Goal: Information Seeking & Learning: Find specific fact

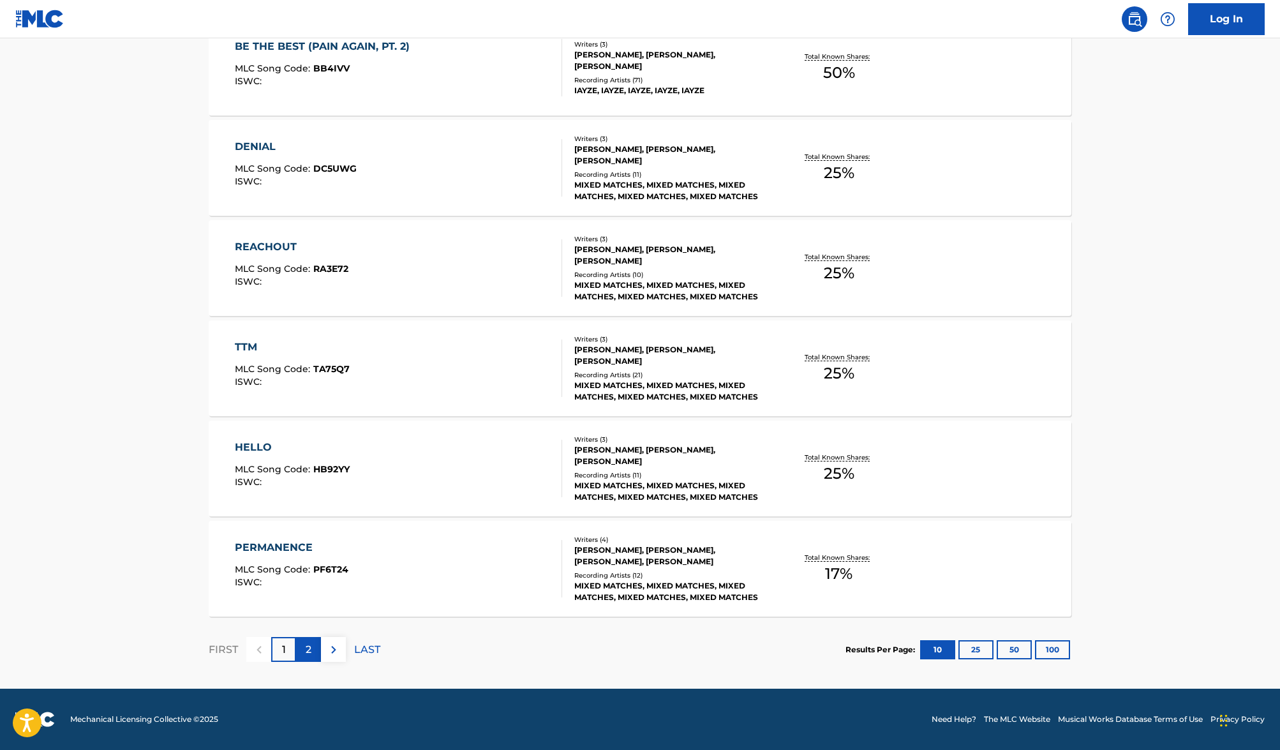
click at [313, 647] on div "2" at bounding box center [308, 649] width 25 height 25
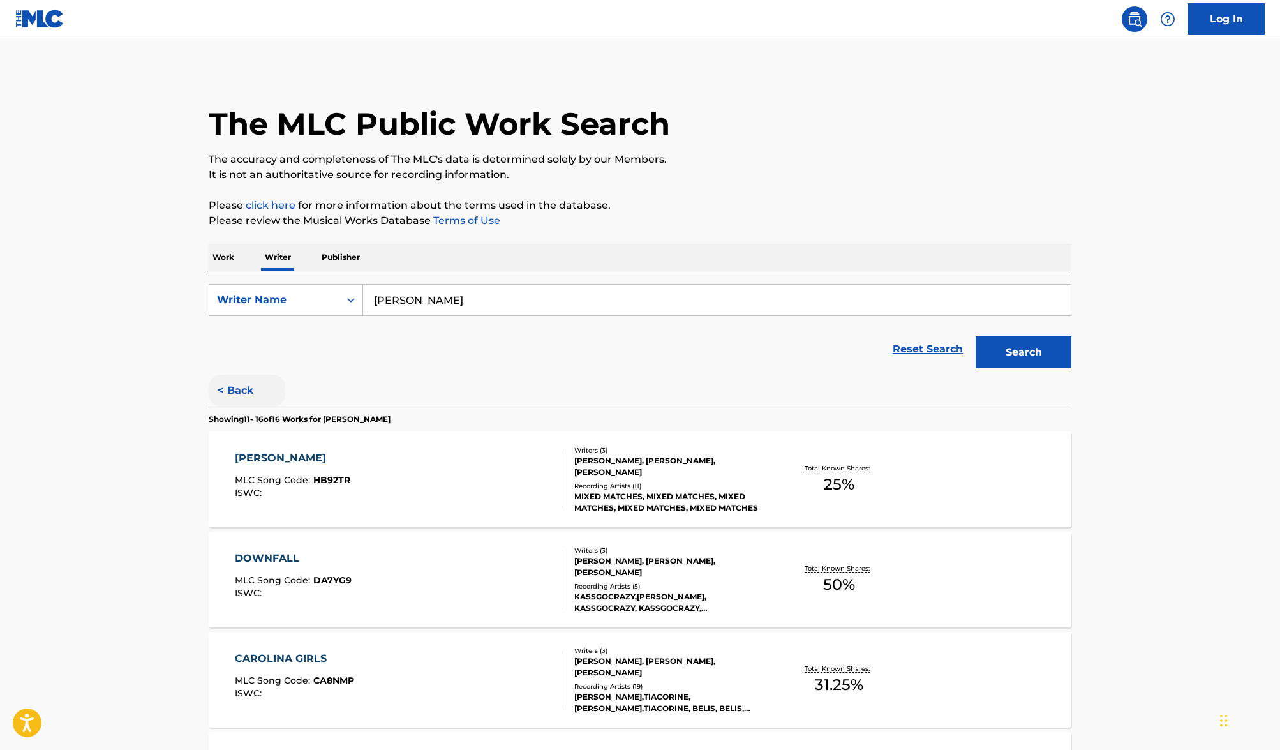
click at [237, 388] on button "< Back" at bounding box center [247, 390] width 77 height 32
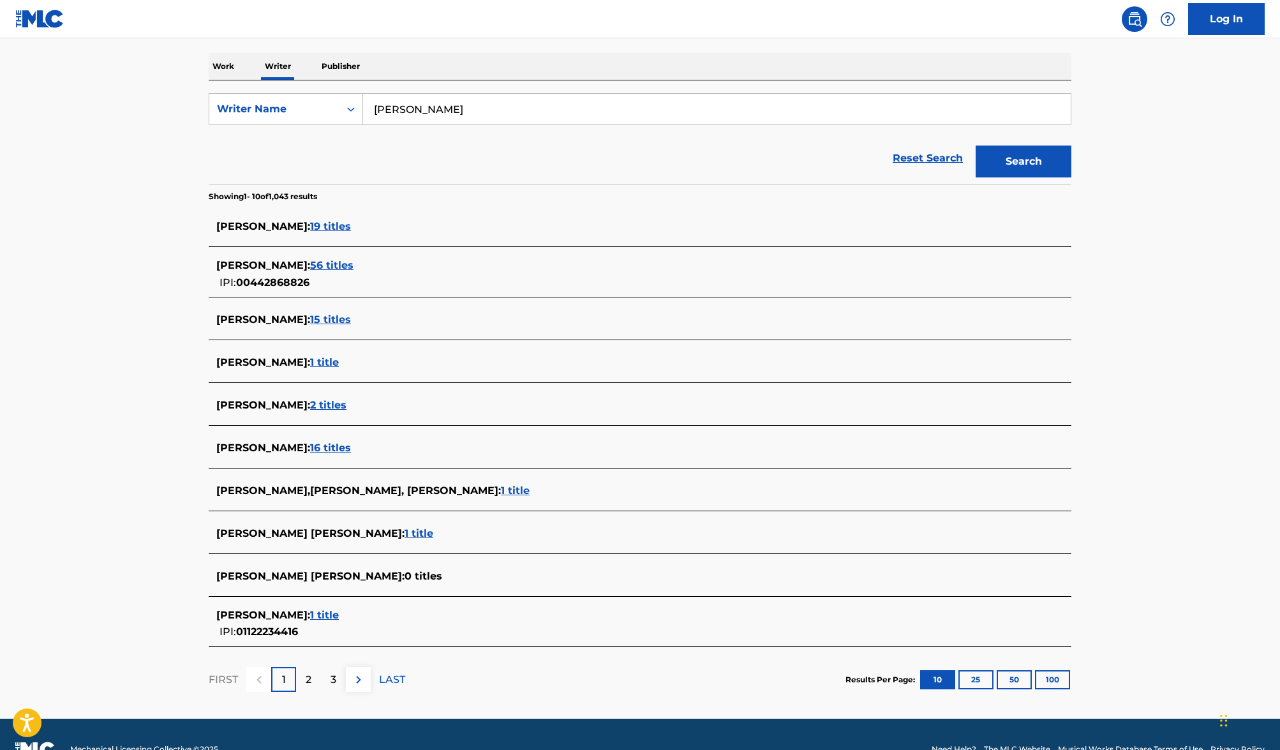
scroll to position [198, 0]
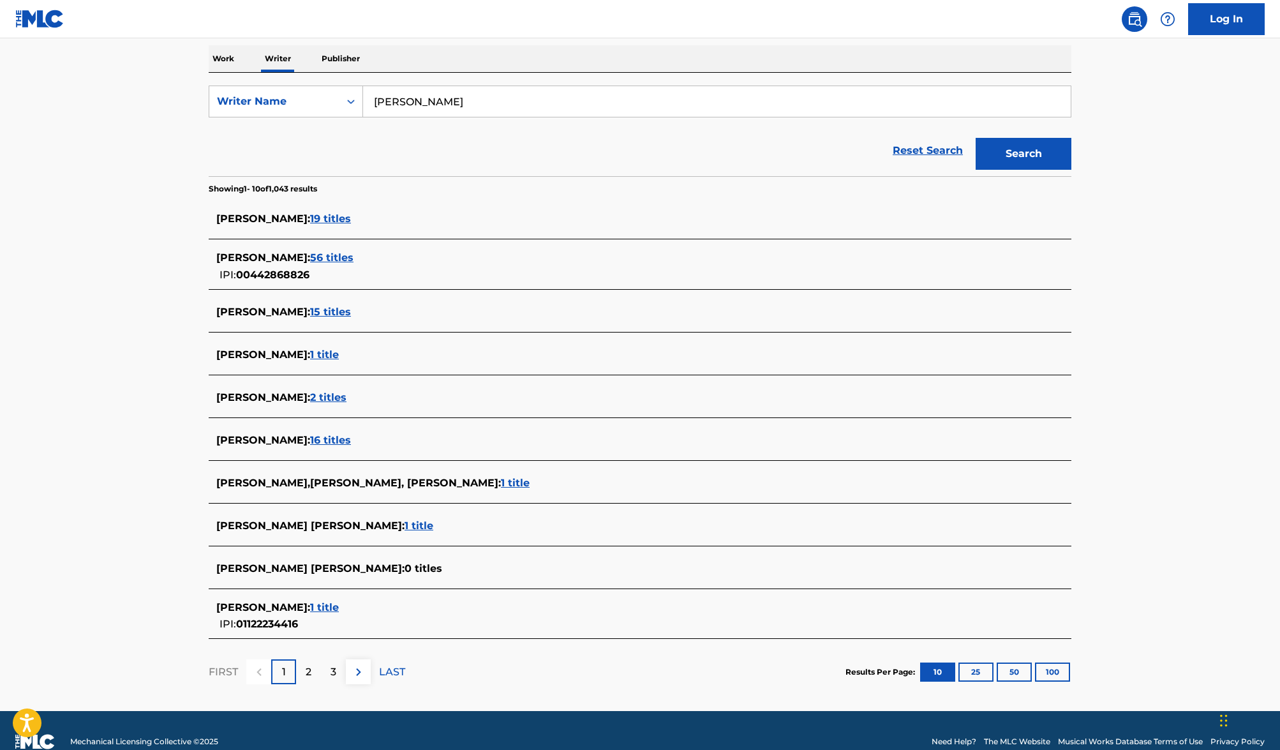
click at [320, 611] on span "1 title" at bounding box center [324, 607] width 29 height 12
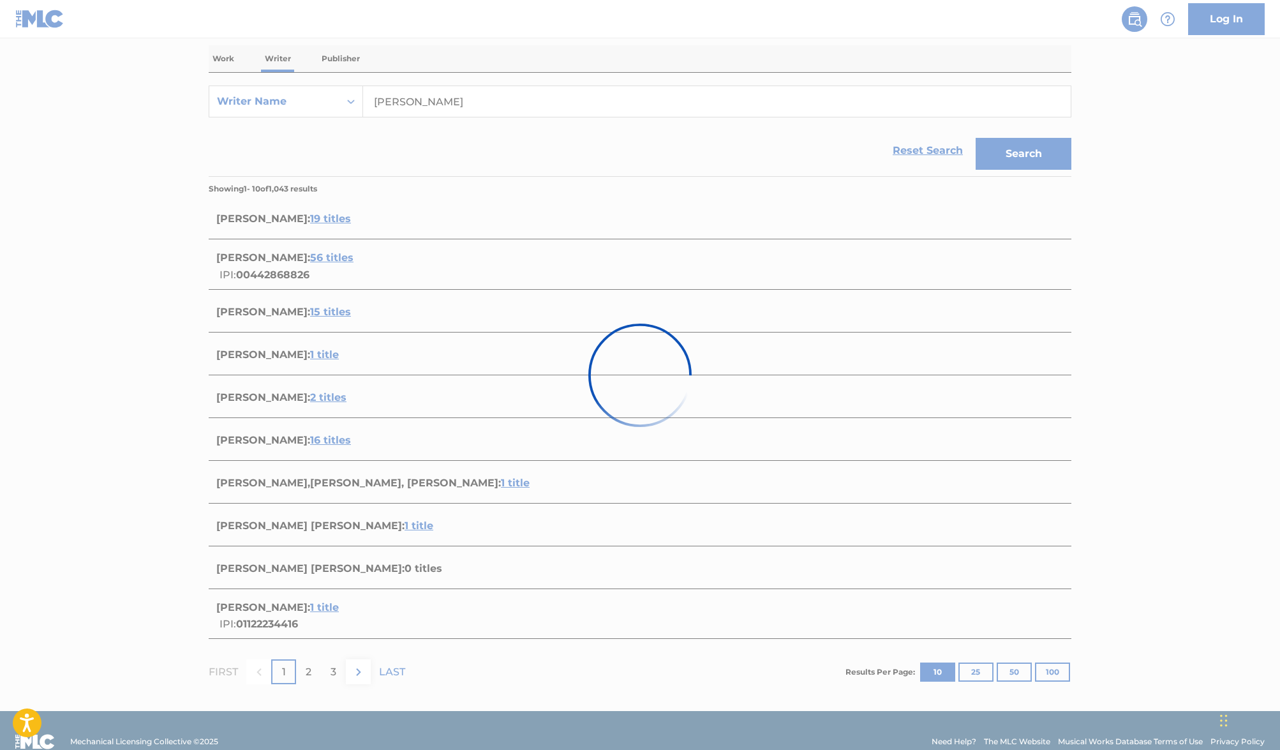
scroll to position [0, 0]
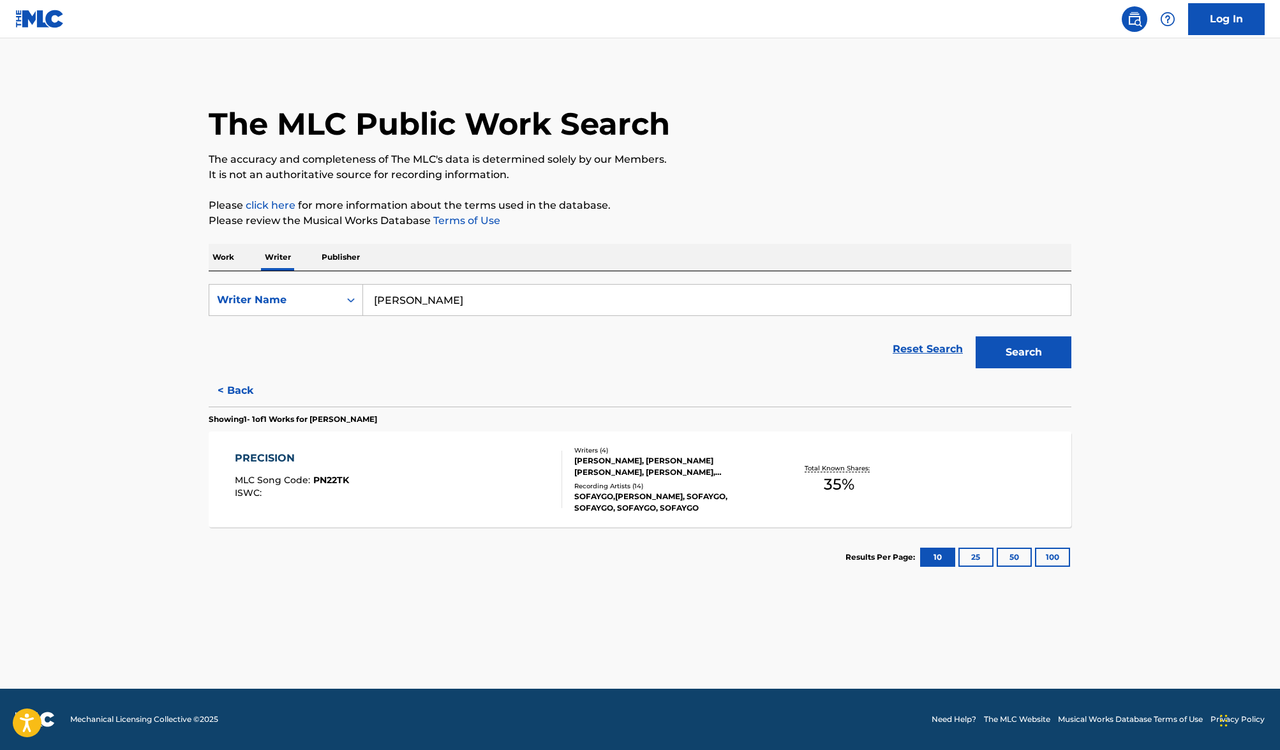
click at [262, 457] on div "PRECISION" at bounding box center [292, 457] width 114 height 15
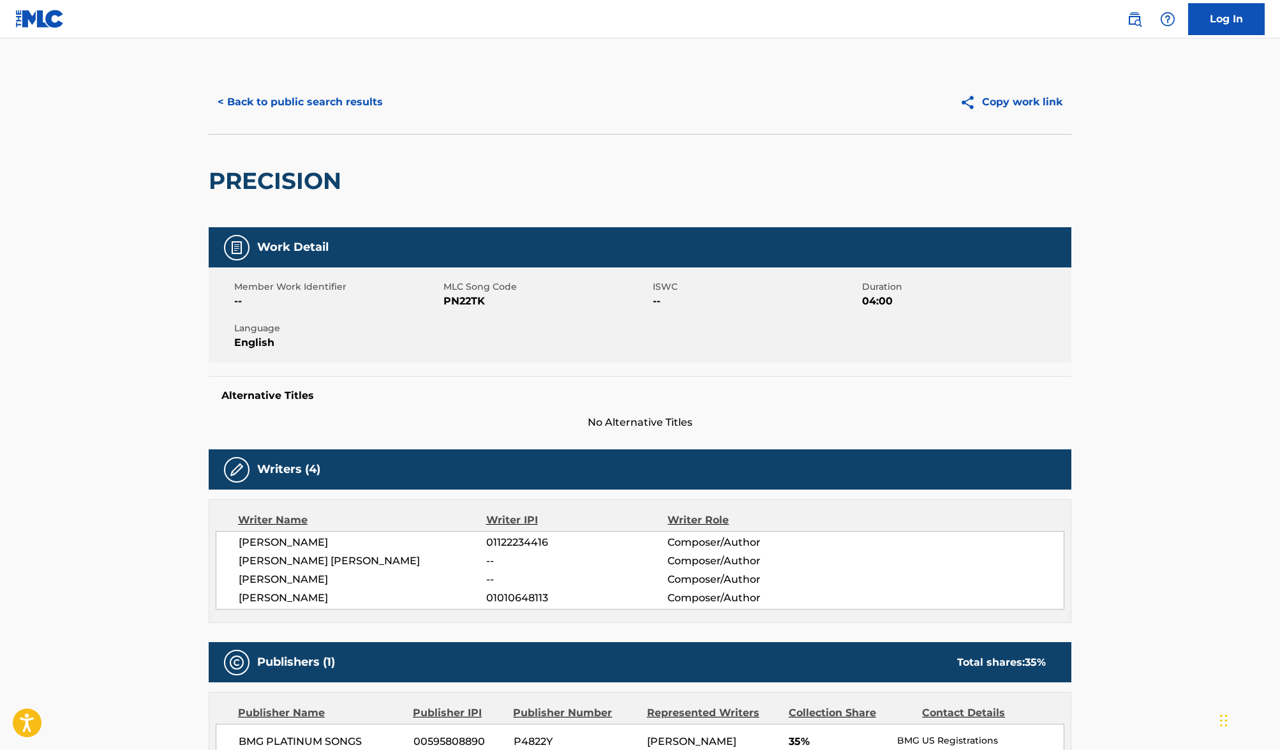
click at [512, 539] on span "01122234416" at bounding box center [576, 542] width 181 height 15
copy span "01122234416"
click at [337, 108] on button "< Back to public search results" at bounding box center [300, 102] width 183 height 32
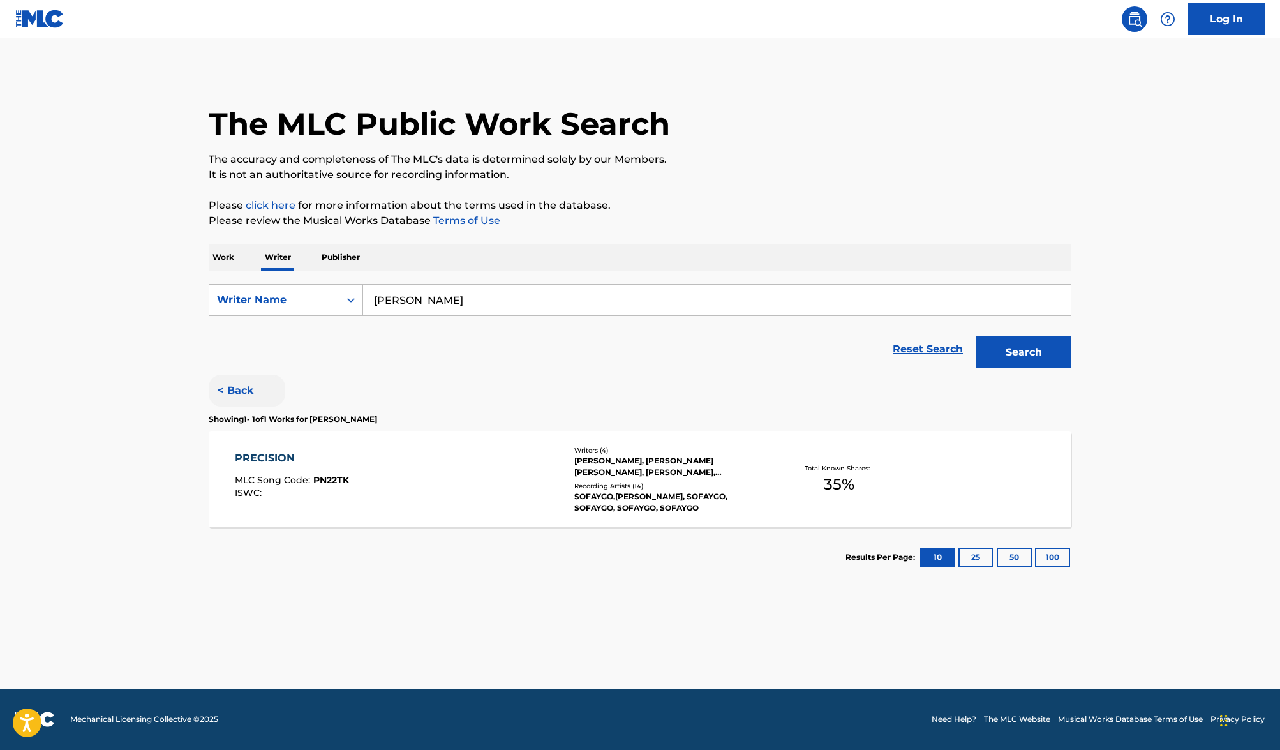
click at [241, 392] on button "< Back" at bounding box center [247, 390] width 77 height 32
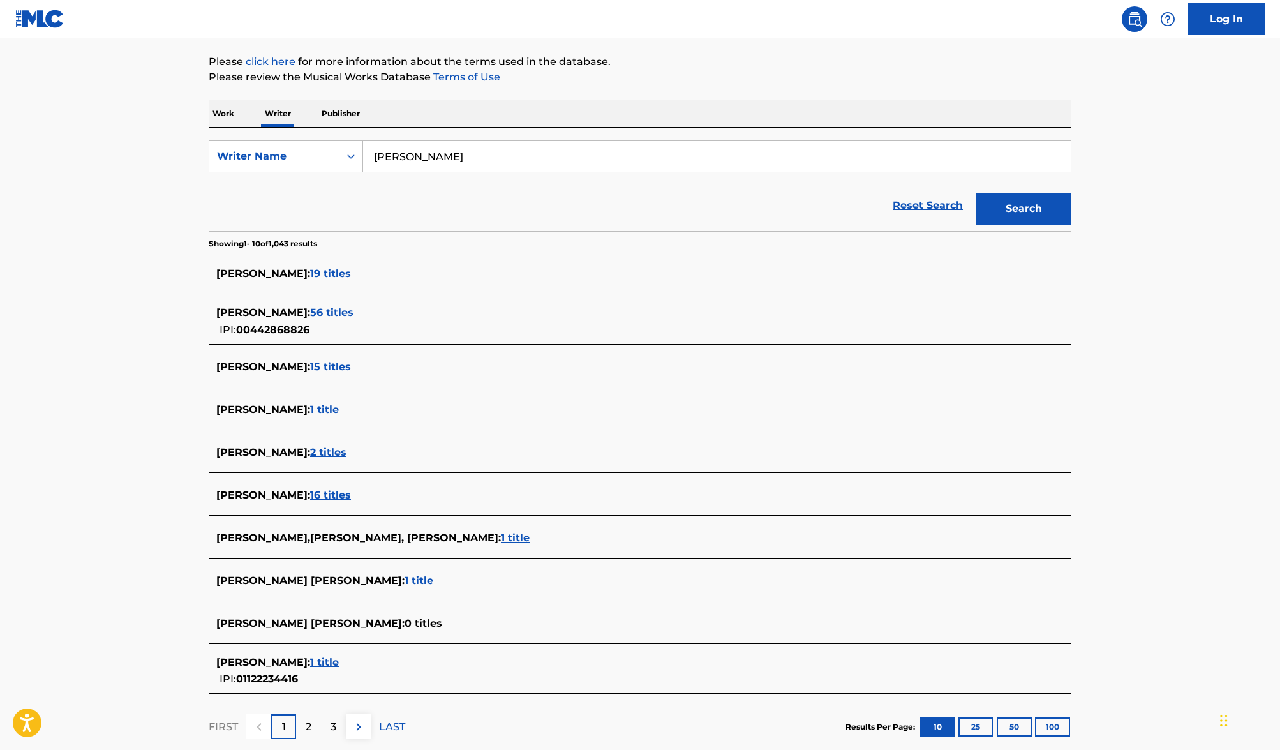
scroll to position [221, 0]
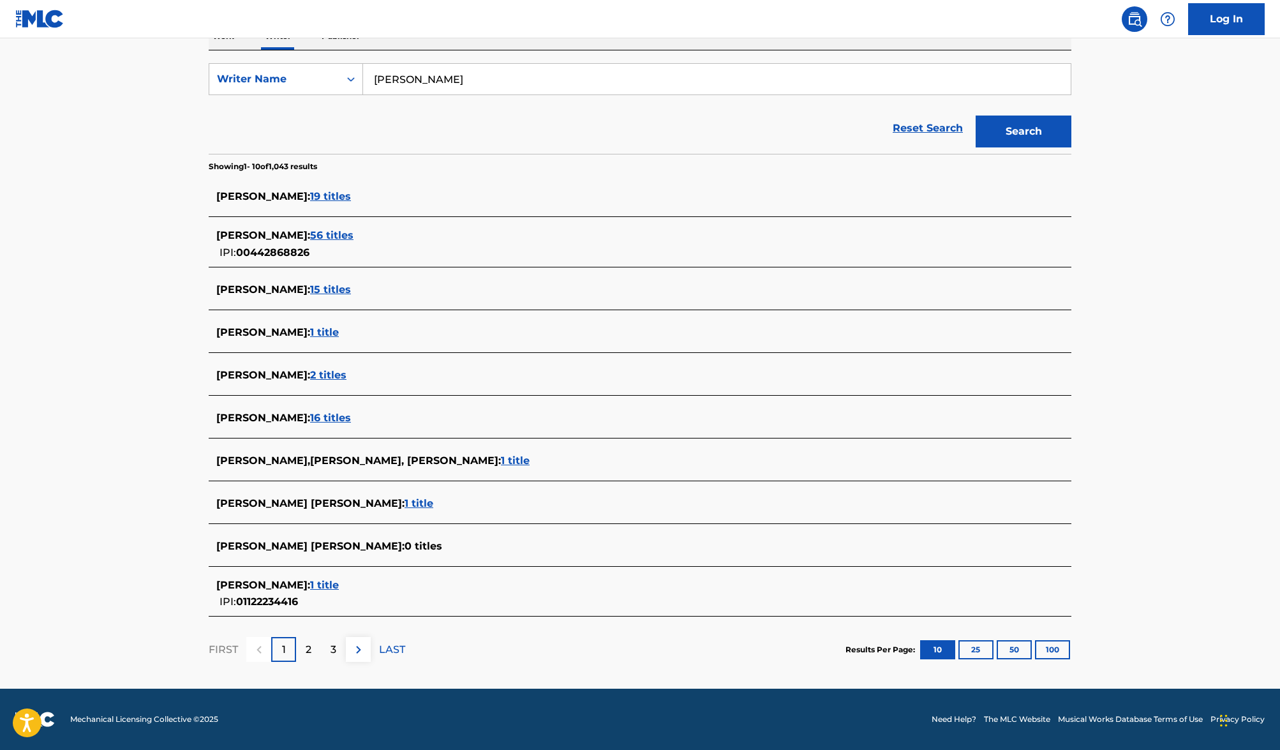
drag, startPoint x: 306, startPoint y: 653, endPoint x: 316, endPoint y: 647, distance: 11.2
click at [306, 653] on p "2" at bounding box center [309, 649] width 6 height 15
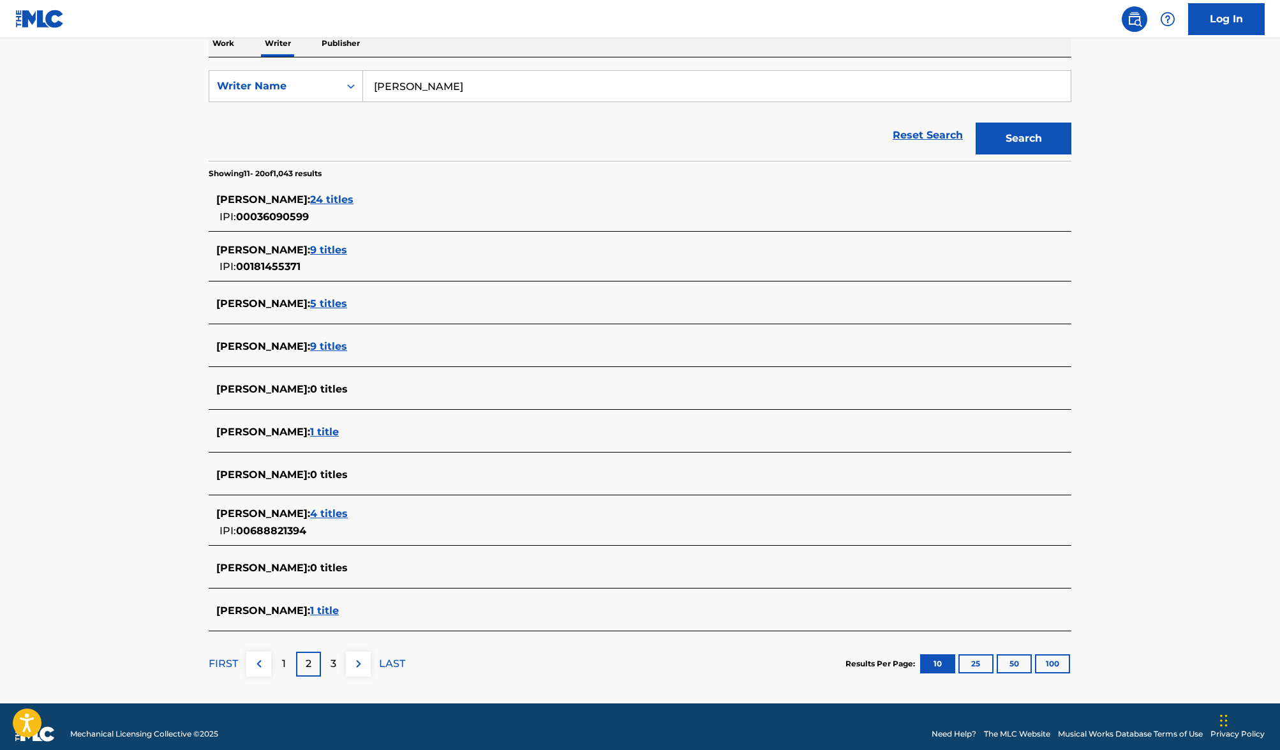
scroll to position [216, 0]
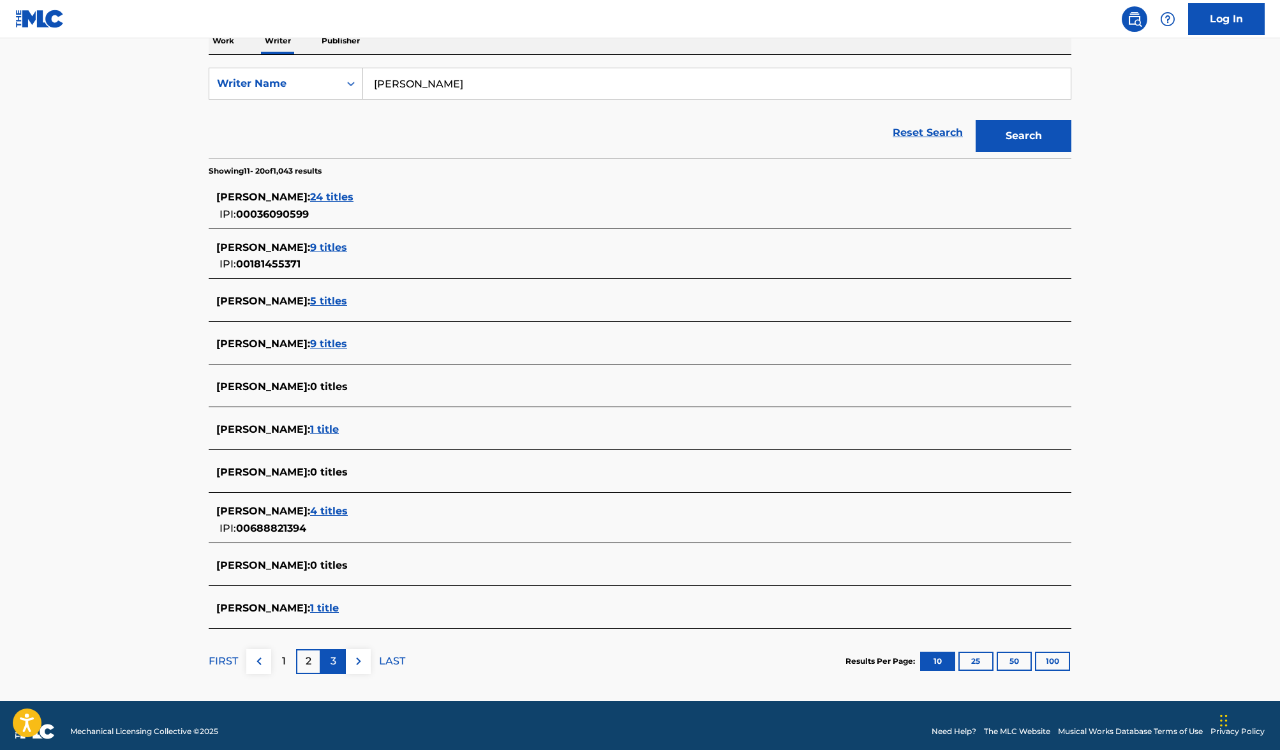
click at [331, 664] on p "3" at bounding box center [333, 660] width 6 height 15
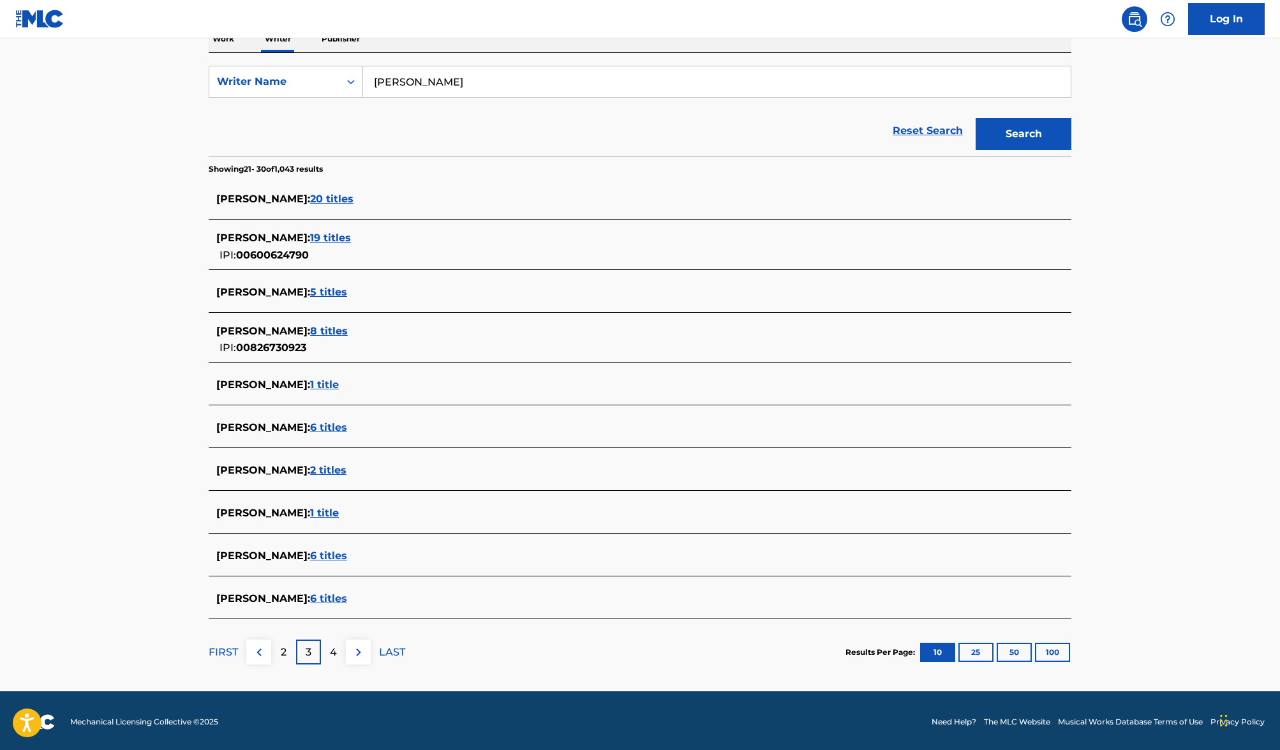
scroll to position [221, 0]
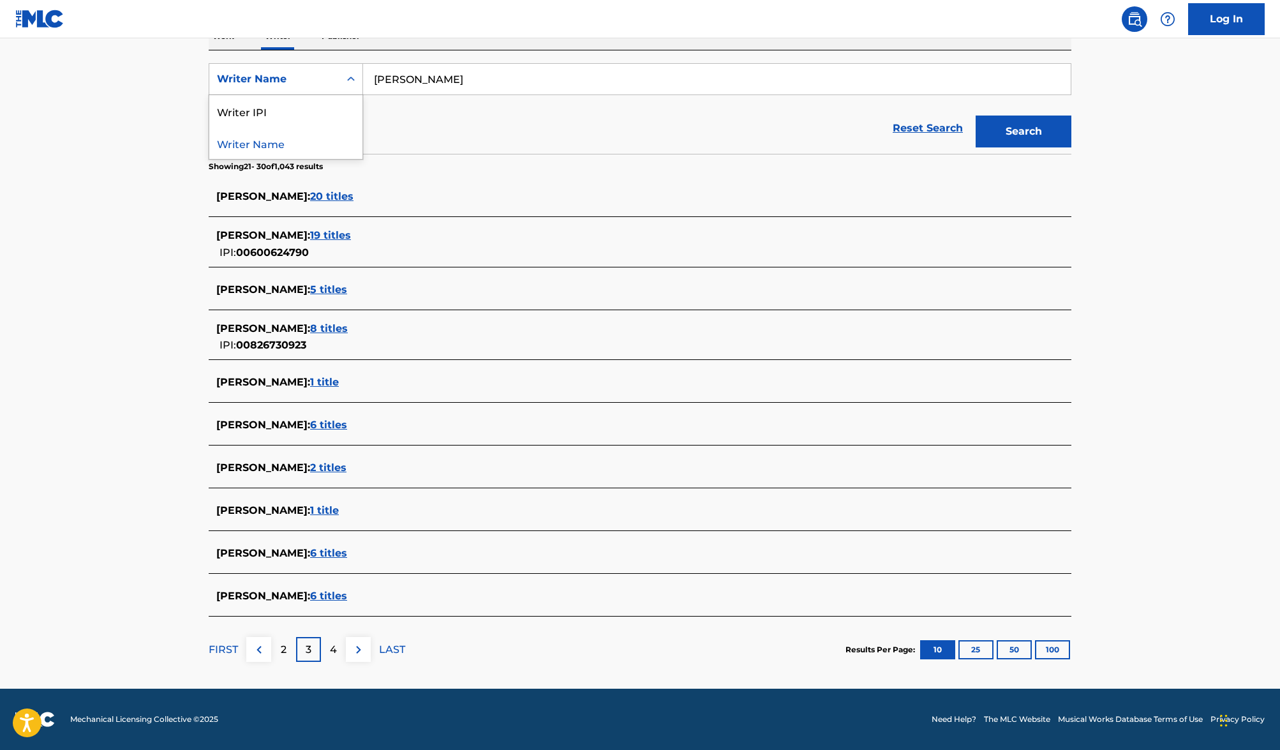
click at [350, 83] on icon "Search Form" at bounding box center [351, 79] width 13 height 13
click at [360, 110] on div "Writer IPI" at bounding box center [285, 111] width 153 height 32
click at [456, 77] on input "Search Form" at bounding box center [717, 79] width 708 height 31
paste input "01122234416"
click at [1042, 128] on button "Search" at bounding box center [1023, 131] width 96 height 32
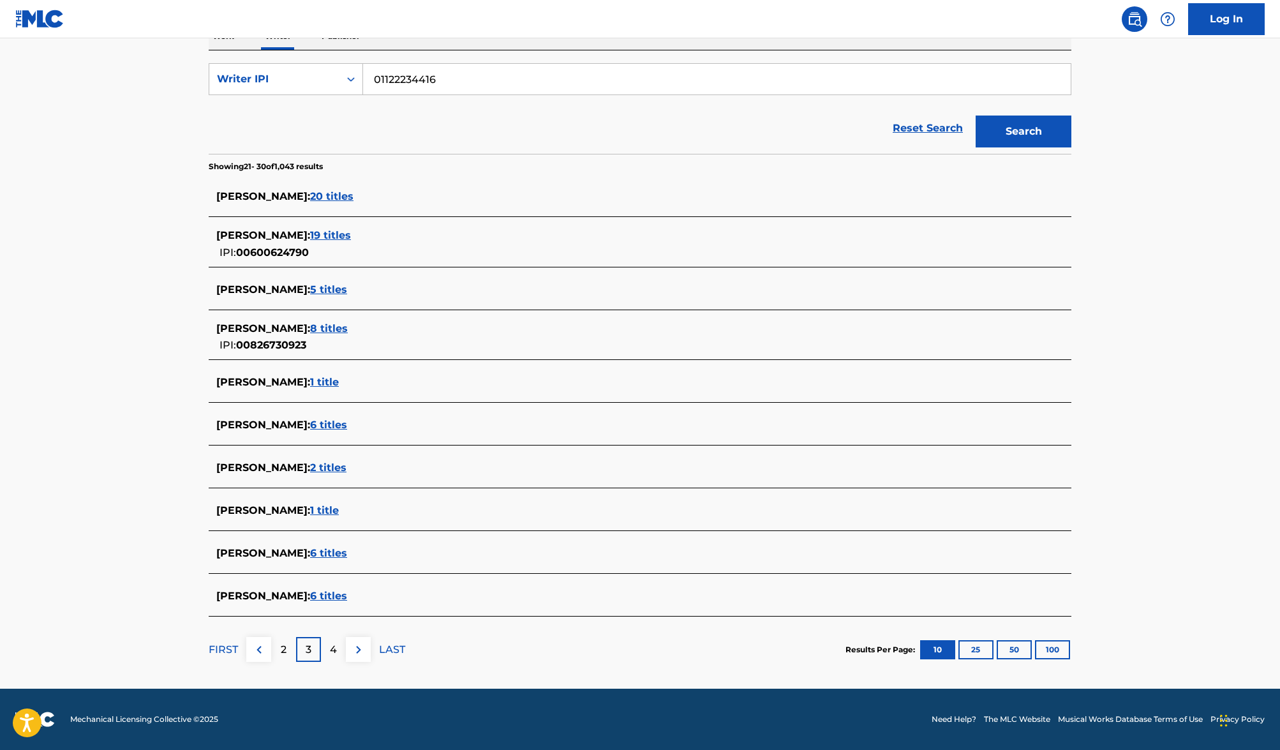
scroll to position [0, 0]
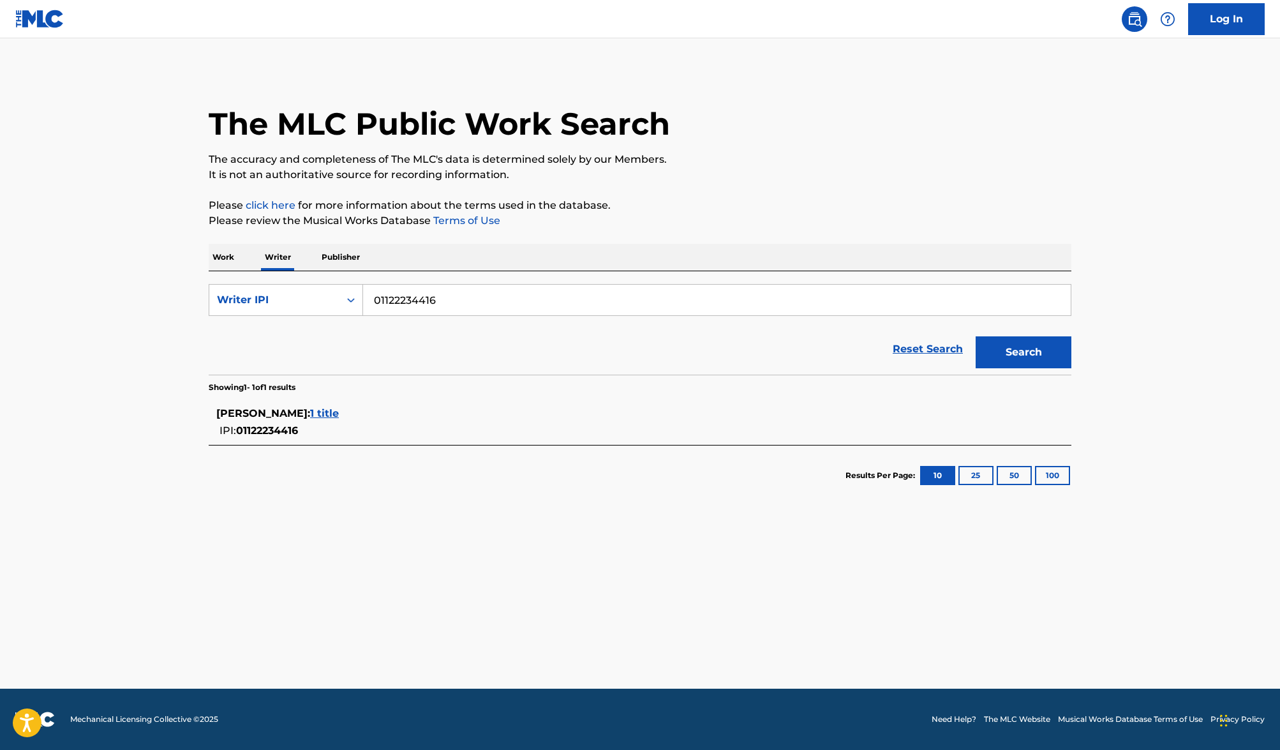
click at [347, 282] on div "SearchWithCriteria481a92bc-82fd-42ef-9072-28e0c11a36b2 Writer IPI 01122234416 R…" at bounding box center [640, 322] width 863 height 103
paste input "318"
type input "01122234318"
click at [1043, 359] on button "Search" at bounding box center [1023, 352] width 96 height 32
click at [267, 308] on div "Writer IPI" at bounding box center [274, 300] width 130 height 24
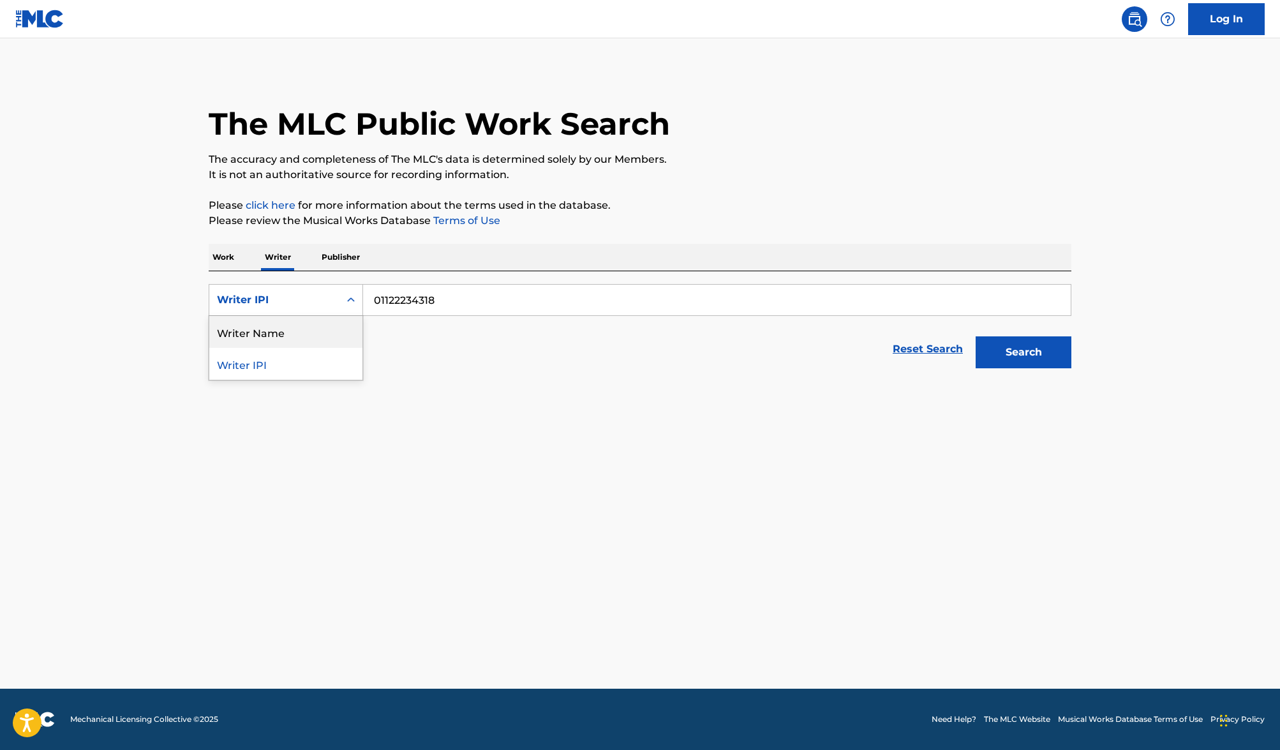
click at [281, 327] on div "Writer Name" at bounding box center [285, 332] width 153 height 32
click at [406, 297] on input "Search Form" at bounding box center [717, 300] width 708 height 31
paste input "[PERSON_NAME] [PERSON_NAME]"
click at [1046, 345] on button "Search" at bounding box center [1023, 352] width 96 height 32
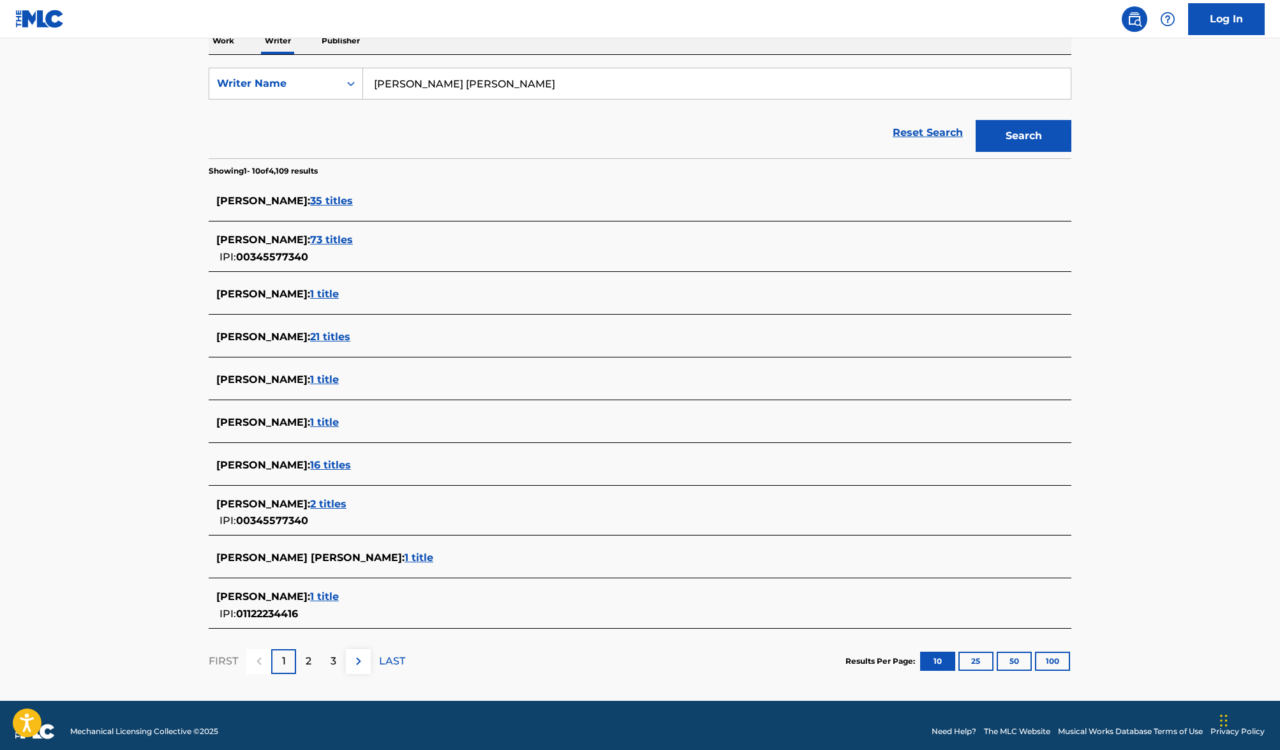
scroll to position [228, 0]
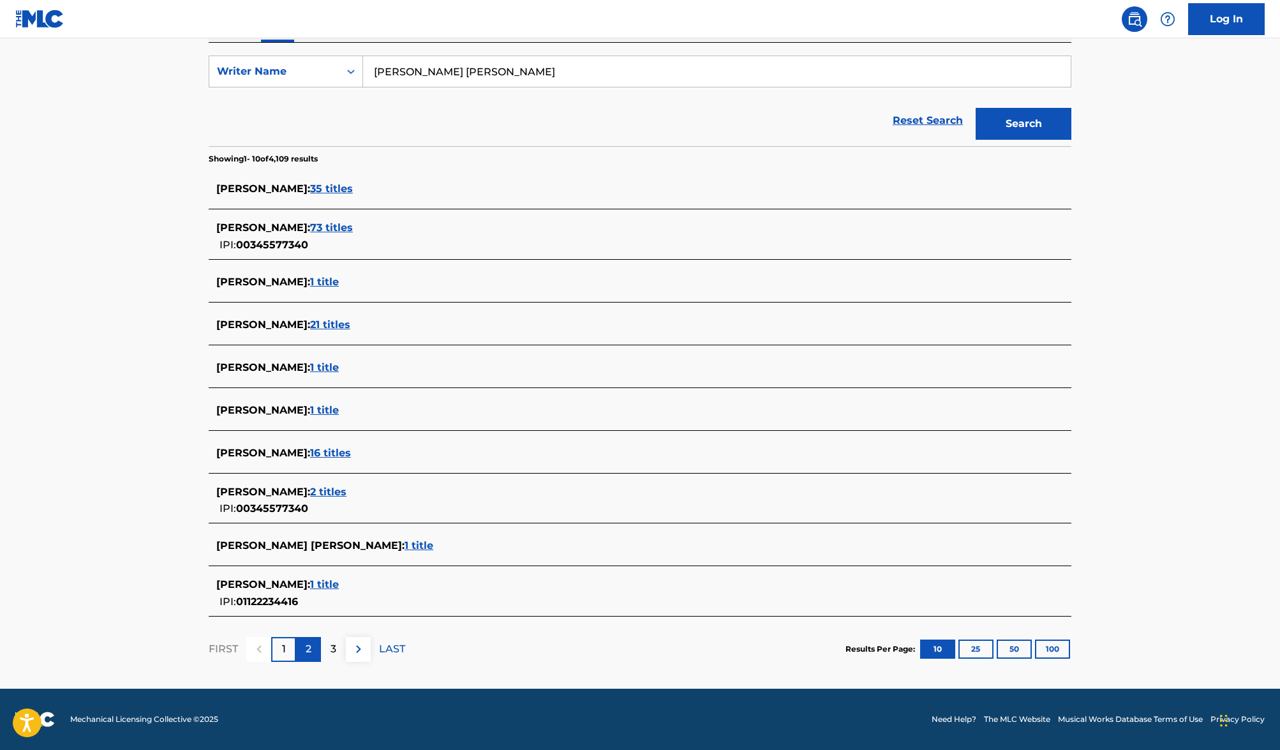
click at [310, 655] on p "2" at bounding box center [309, 648] width 6 height 15
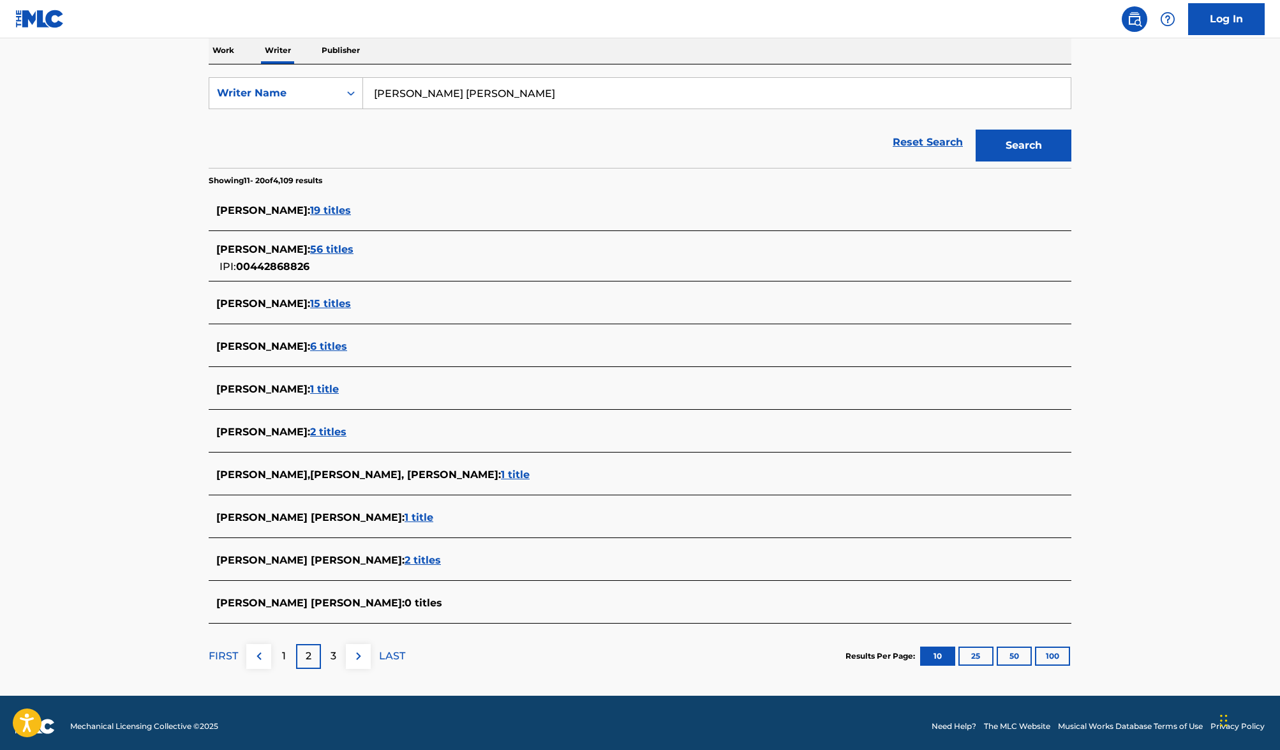
scroll to position [214, 0]
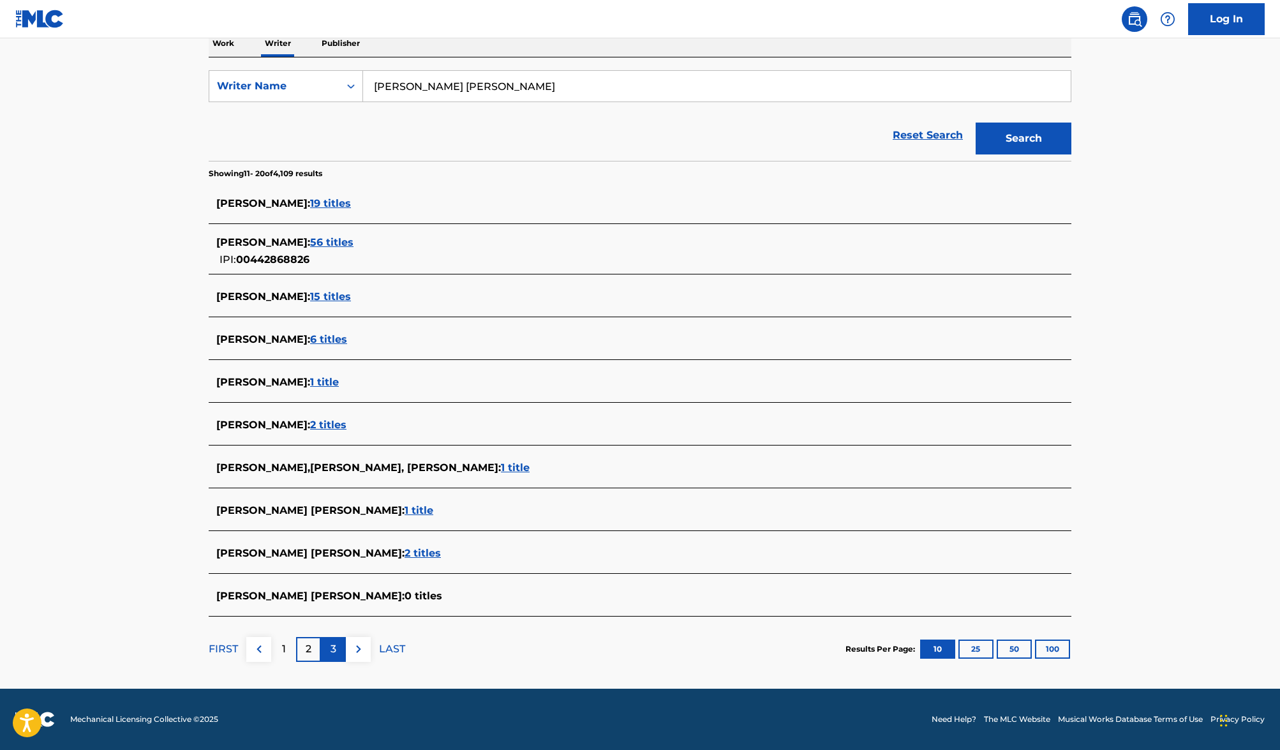
click at [333, 651] on p "3" at bounding box center [333, 648] width 6 height 15
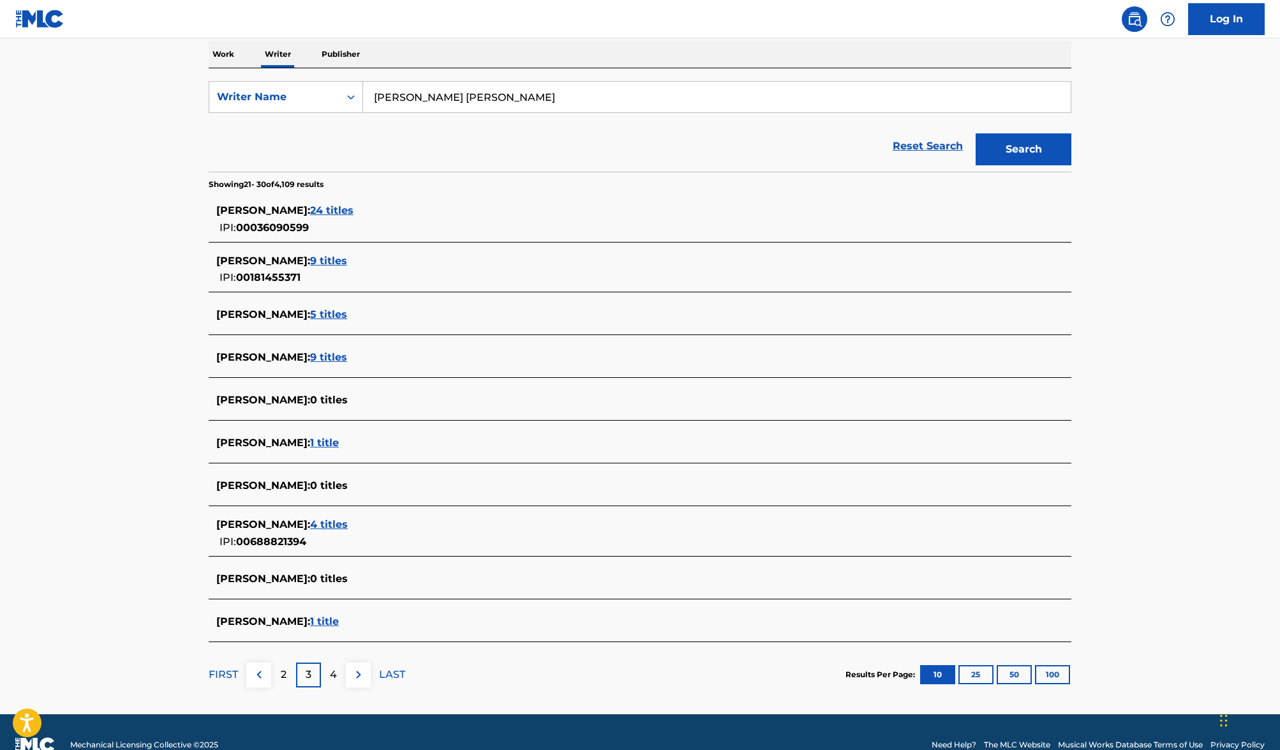
scroll to position [212, 0]
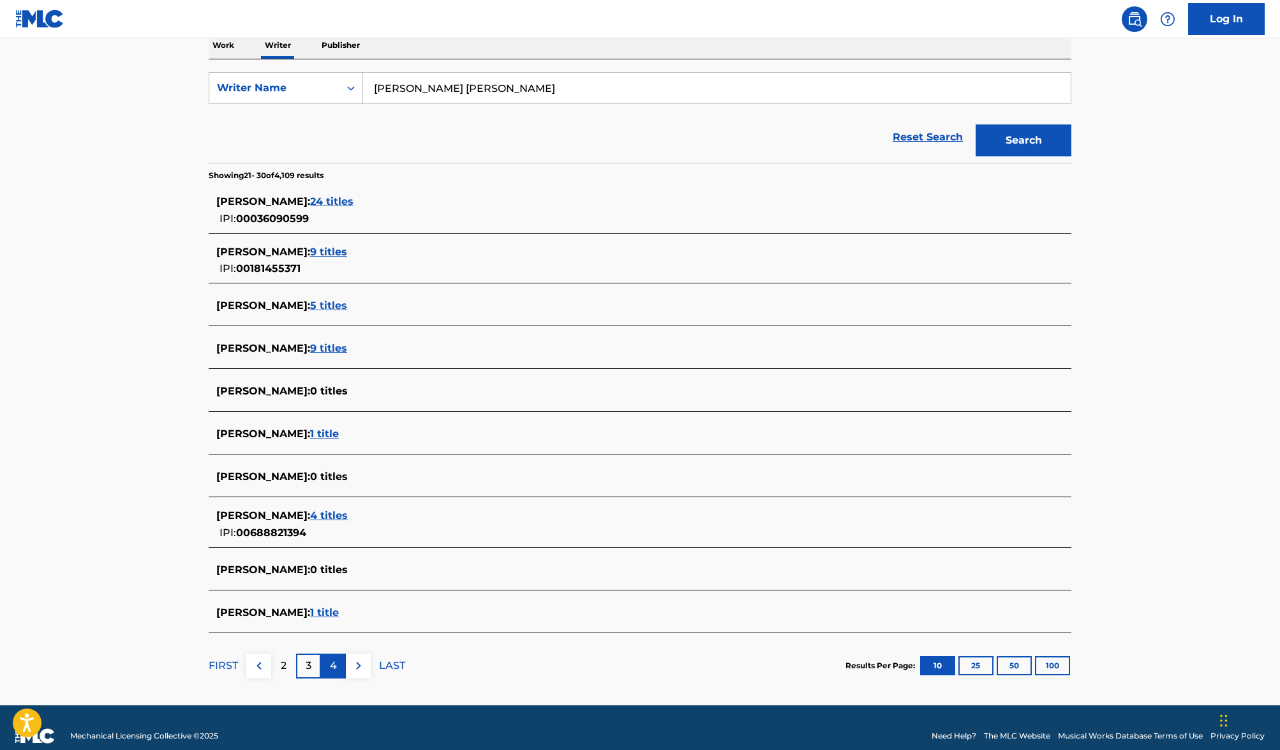
click at [335, 661] on p "4" at bounding box center [333, 665] width 7 height 15
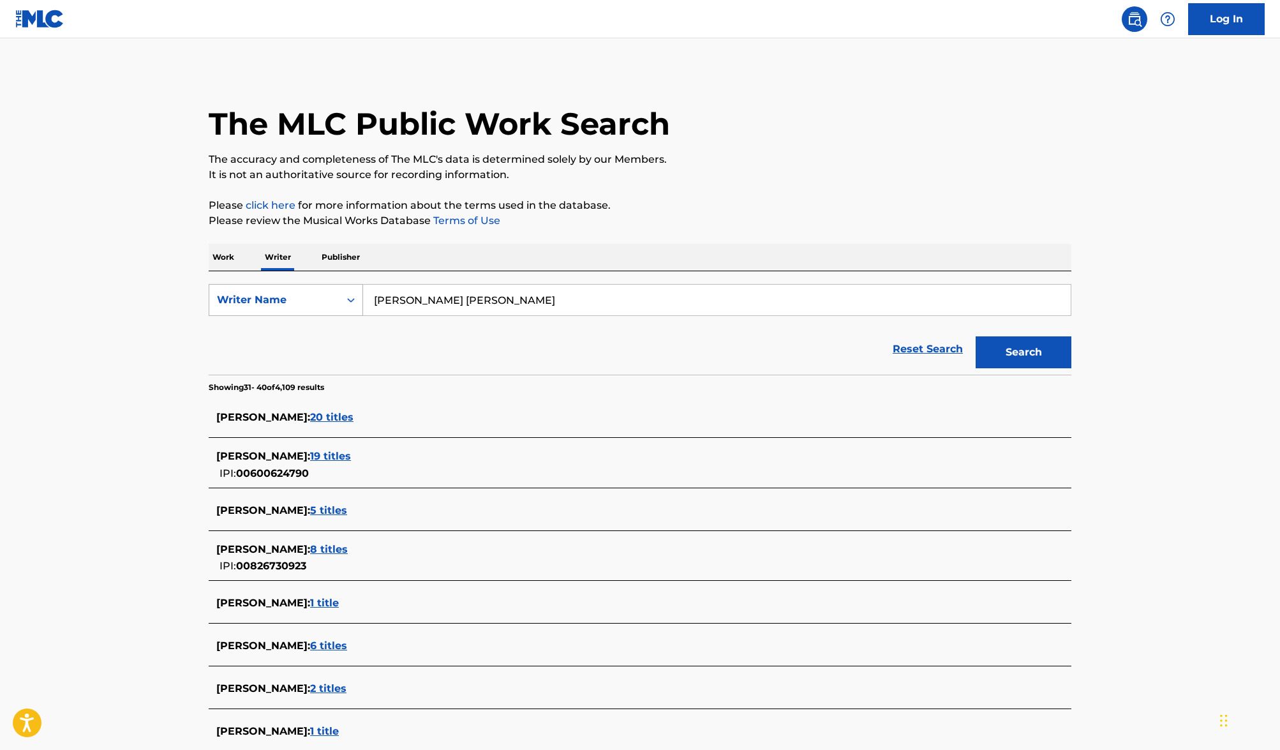
drag, startPoint x: 410, startPoint y: 303, endPoint x: 324, endPoint y: 295, distance: 86.5
click at [324, 295] on div "SearchWithCriteria4f5c01b6-10b1-4bb0-b5c6-e4695342bbb2 Writer Name [PERSON_NAME…" at bounding box center [640, 300] width 863 height 32
click at [508, 300] on input "[PERSON_NAME]" at bounding box center [717, 300] width 708 height 31
paste input "[PERSON_NAME]"
click at [975, 336] on button "Search" at bounding box center [1023, 352] width 96 height 32
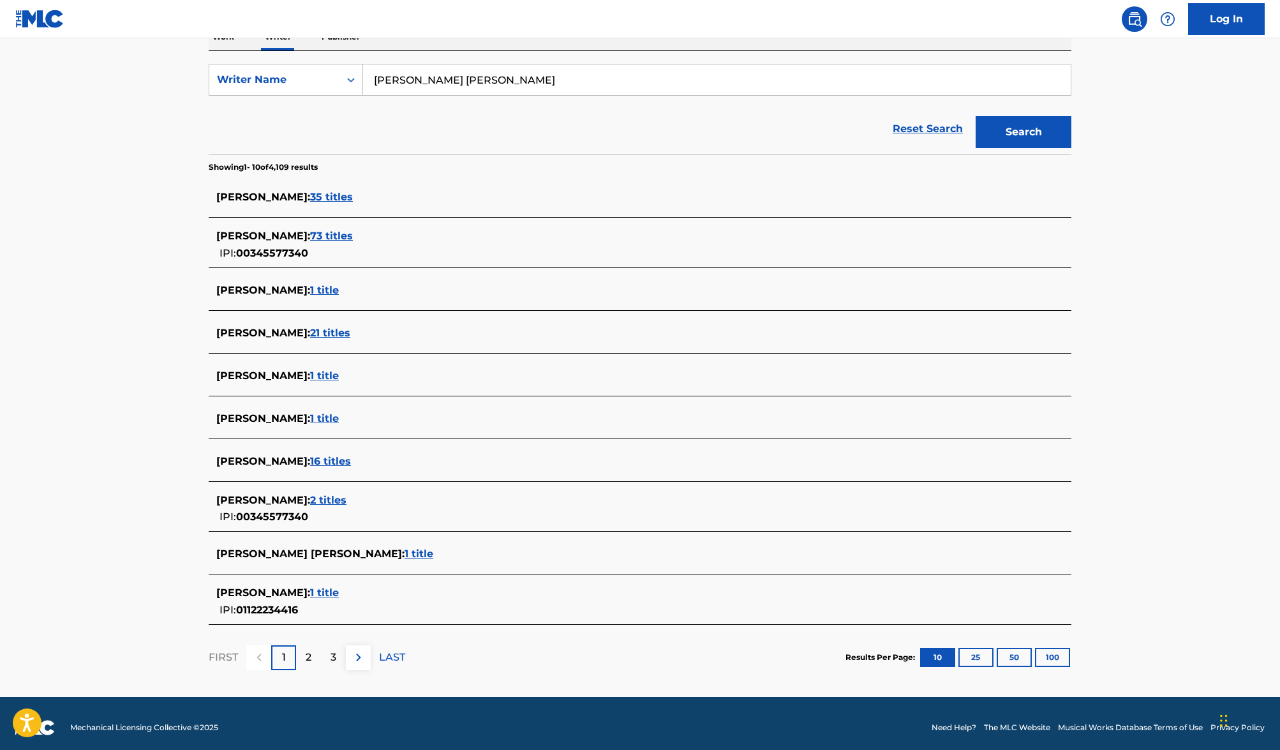
scroll to position [221, 0]
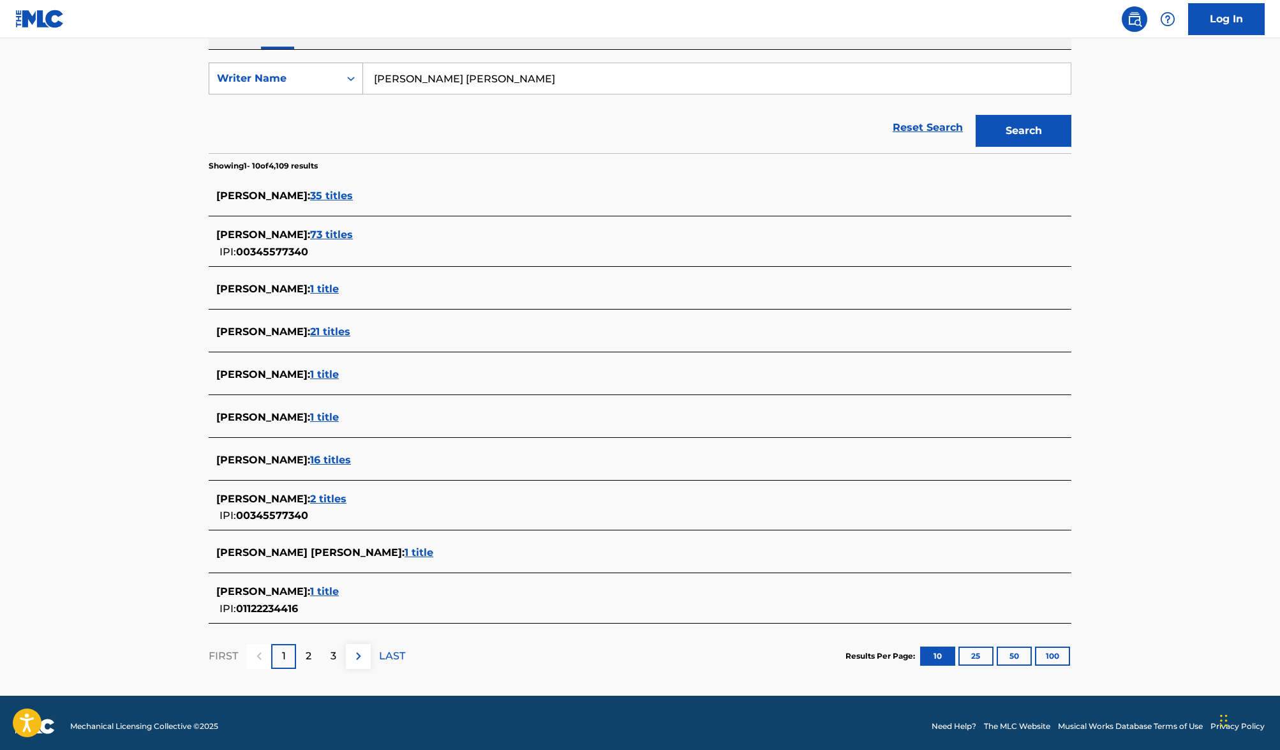
drag, startPoint x: 491, startPoint y: 75, endPoint x: 316, endPoint y: 71, distance: 175.5
click at [304, 68] on div "SearchWithCriteria4f5c01b6-10b1-4bb0-b5c6-e4695342bbb2 Writer Name [PERSON_NAME…" at bounding box center [640, 79] width 863 height 32
drag, startPoint x: 499, startPoint y: 90, endPoint x: 330, endPoint y: 80, distance: 169.4
click at [334, 79] on div "SearchWithCriteria4f5c01b6-10b1-4bb0-b5c6-e4695342bbb2 Writer Name [PERSON_NAME…" at bounding box center [640, 79] width 863 height 32
paste input "arry"
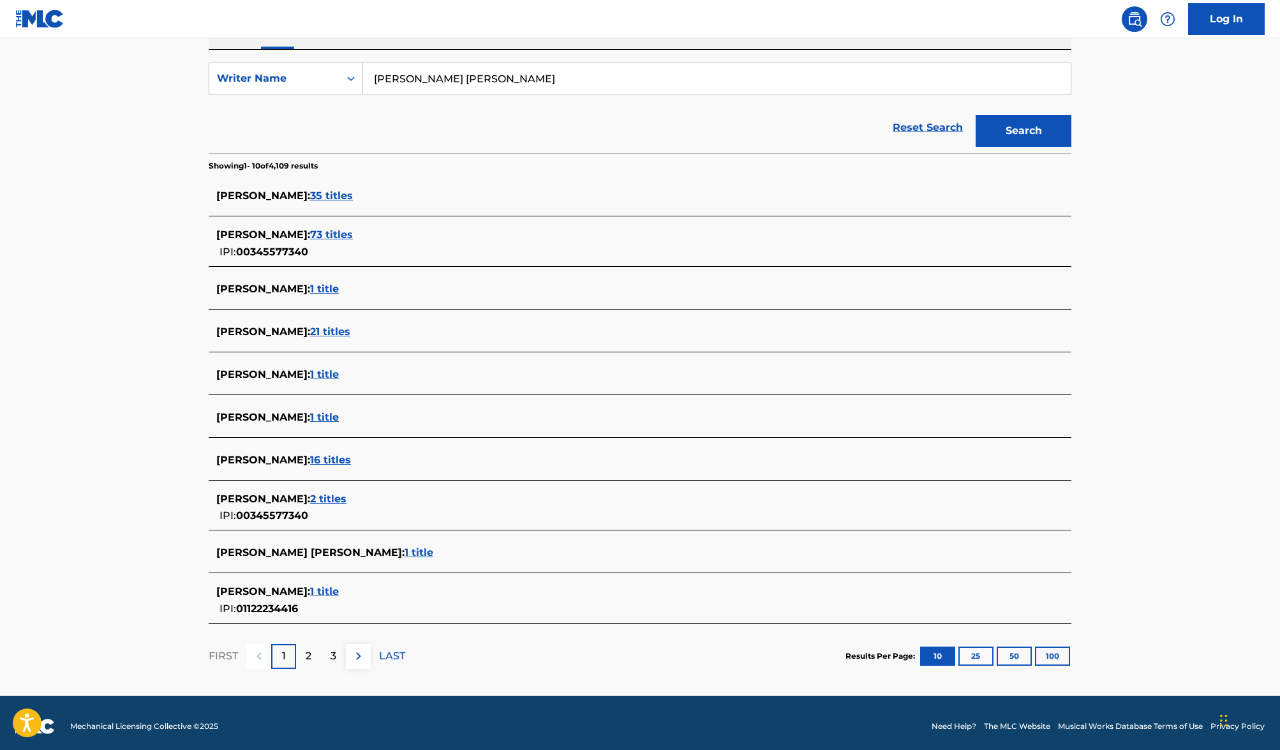
paste input "arry"
drag, startPoint x: 463, startPoint y: 84, endPoint x: 315, endPoint y: 81, distance: 148.0
click at [275, 77] on div "SearchWithCriteria4f5c01b6-10b1-4bb0-b5c6-e4695342bbb2 Writer Name [PERSON_NAME]" at bounding box center [640, 79] width 863 height 32
paste input "R"
drag, startPoint x: 388, startPoint y: 76, endPoint x: 150, endPoint y: 52, distance: 239.2
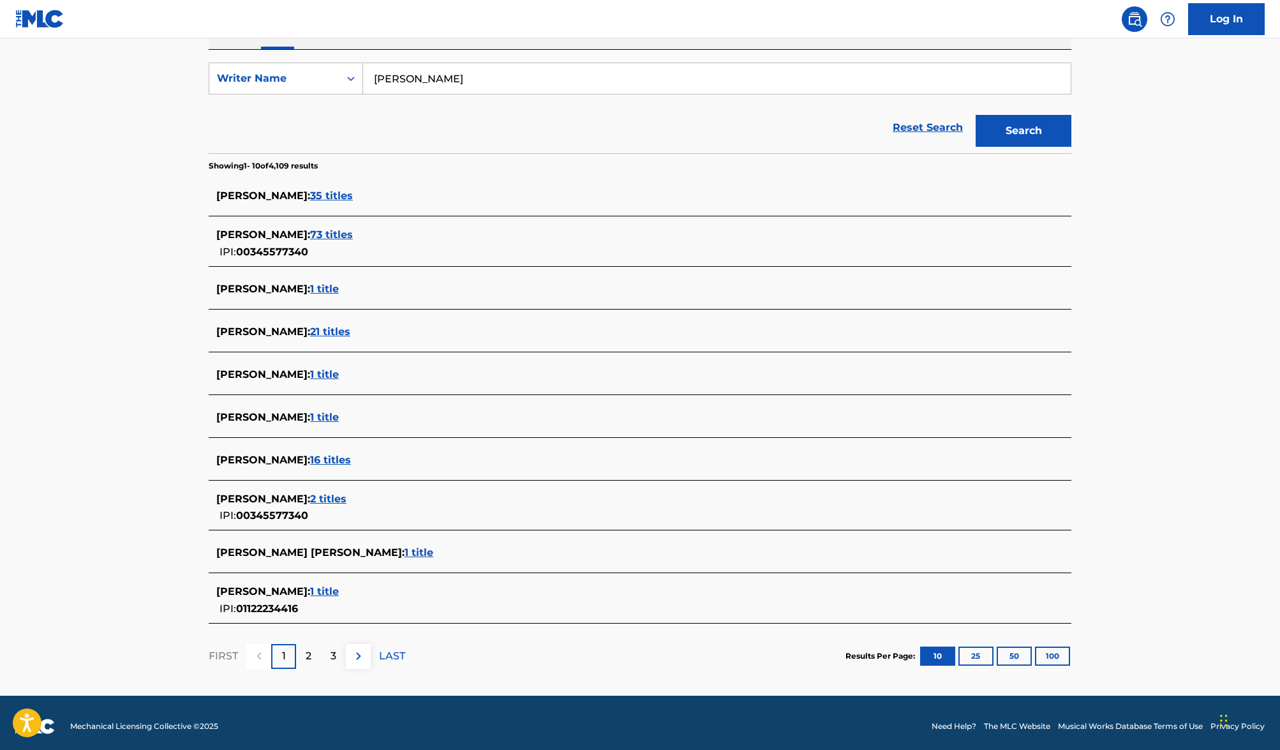
click at [186, 56] on main "The MLC Public Work Search The accuracy and completeness of The MLC's data is d…" at bounding box center [640, 256] width 1280 height 878
type input "[PERSON_NAME] [PERSON_NAME]"
click at [975, 115] on button "Search" at bounding box center [1023, 131] width 96 height 32
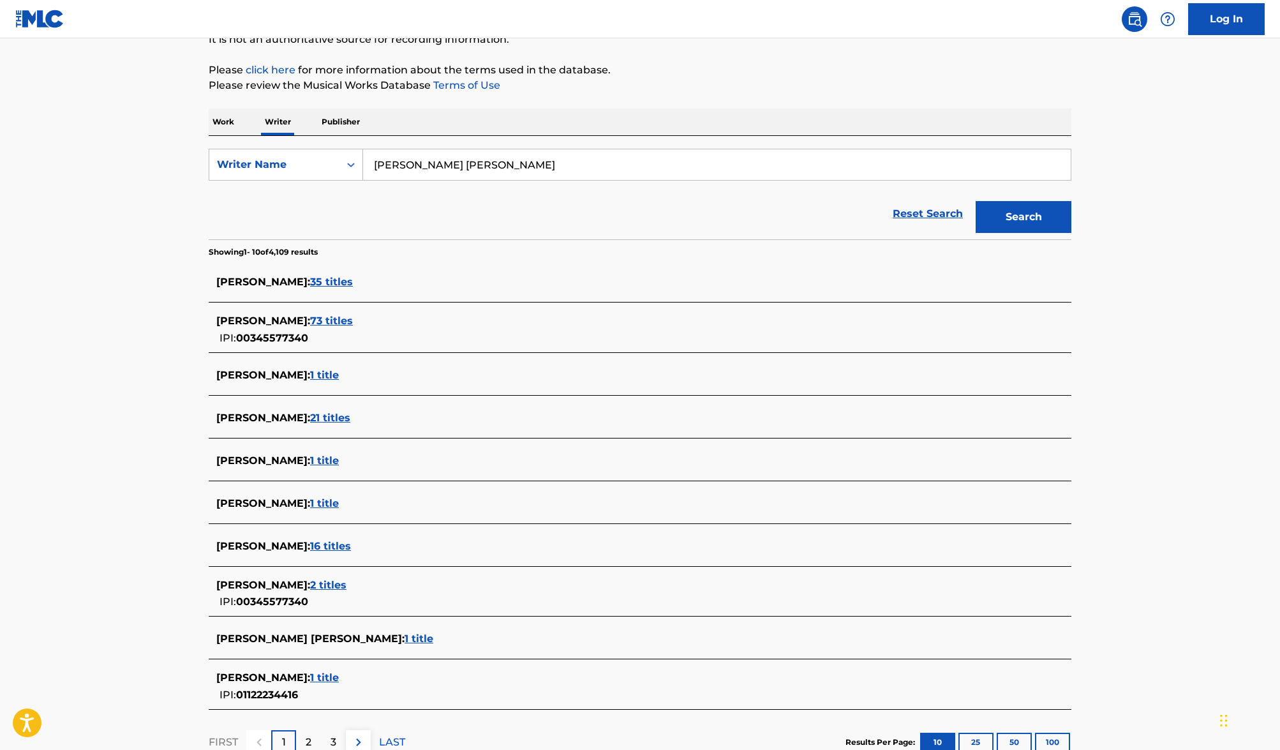
scroll to position [136, 0]
click at [313, 459] on span "1 title" at bounding box center [324, 460] width 29 height 12
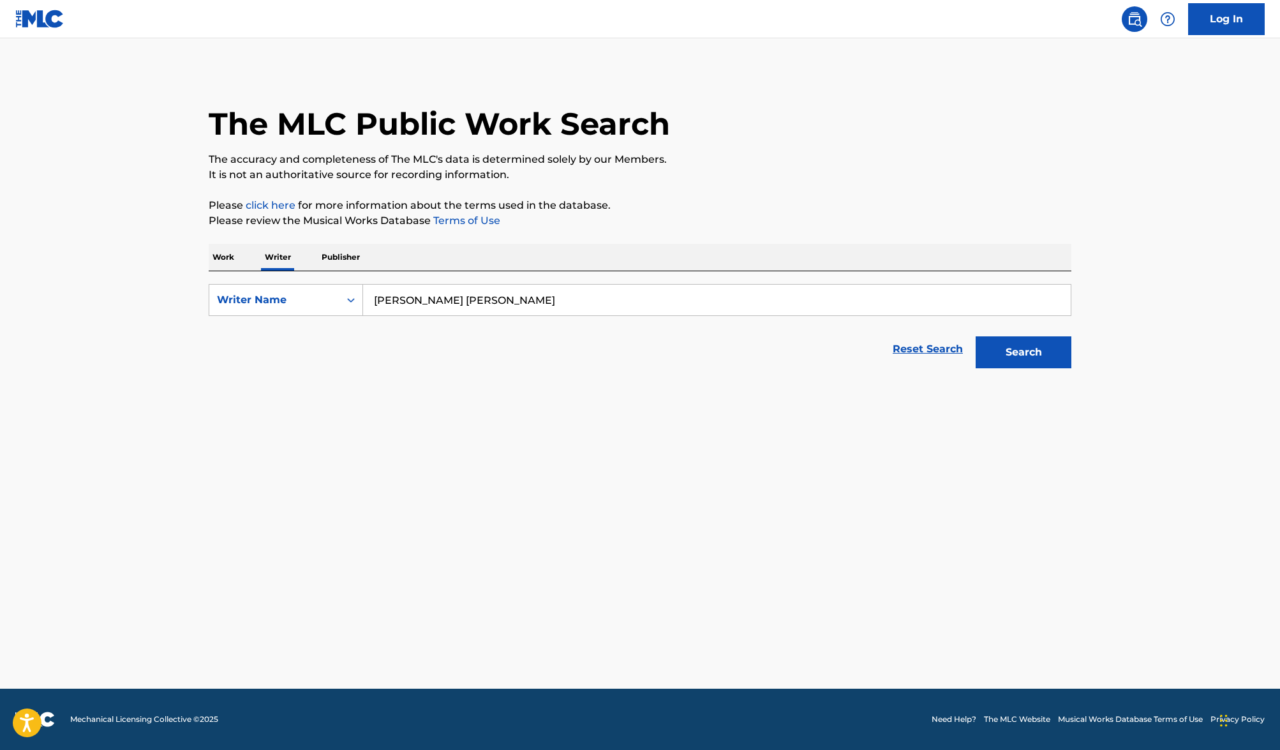
scroll to position [0, 0]
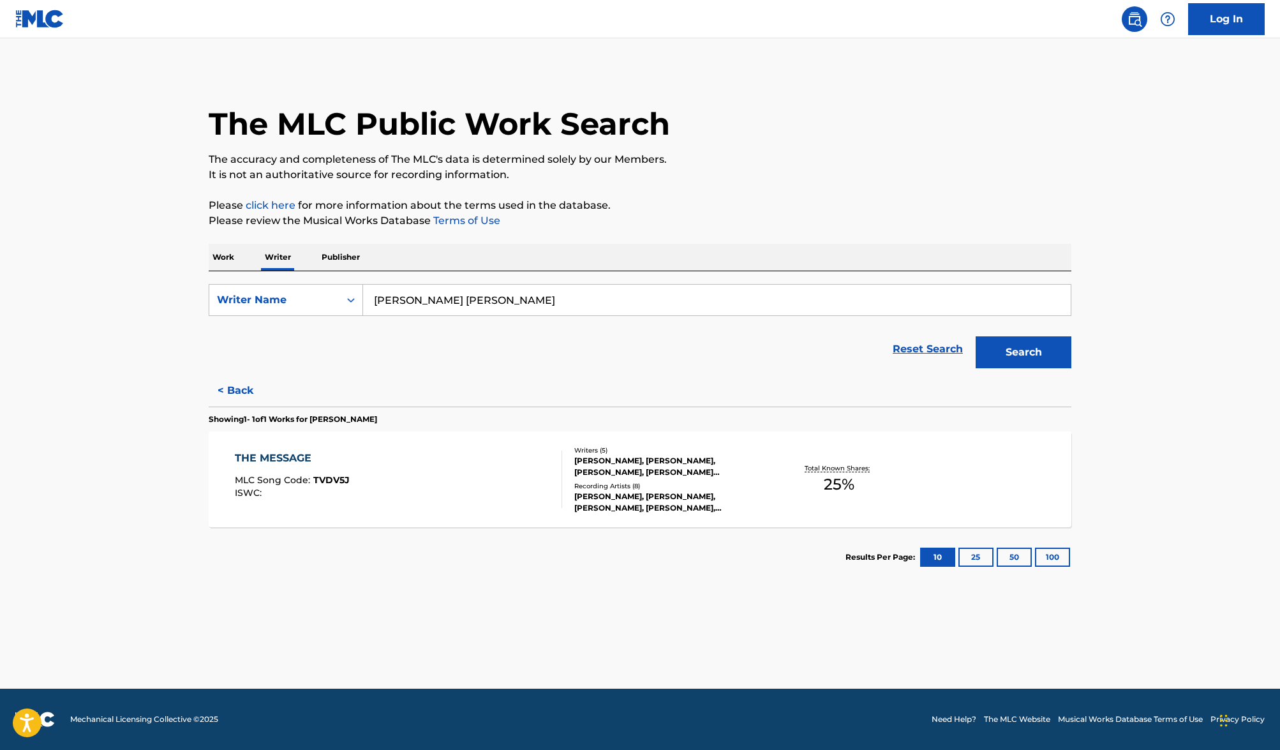
click at [329, 461] on div "THE MESSAGE" at bounding box center [292, 457] width 115 height 15
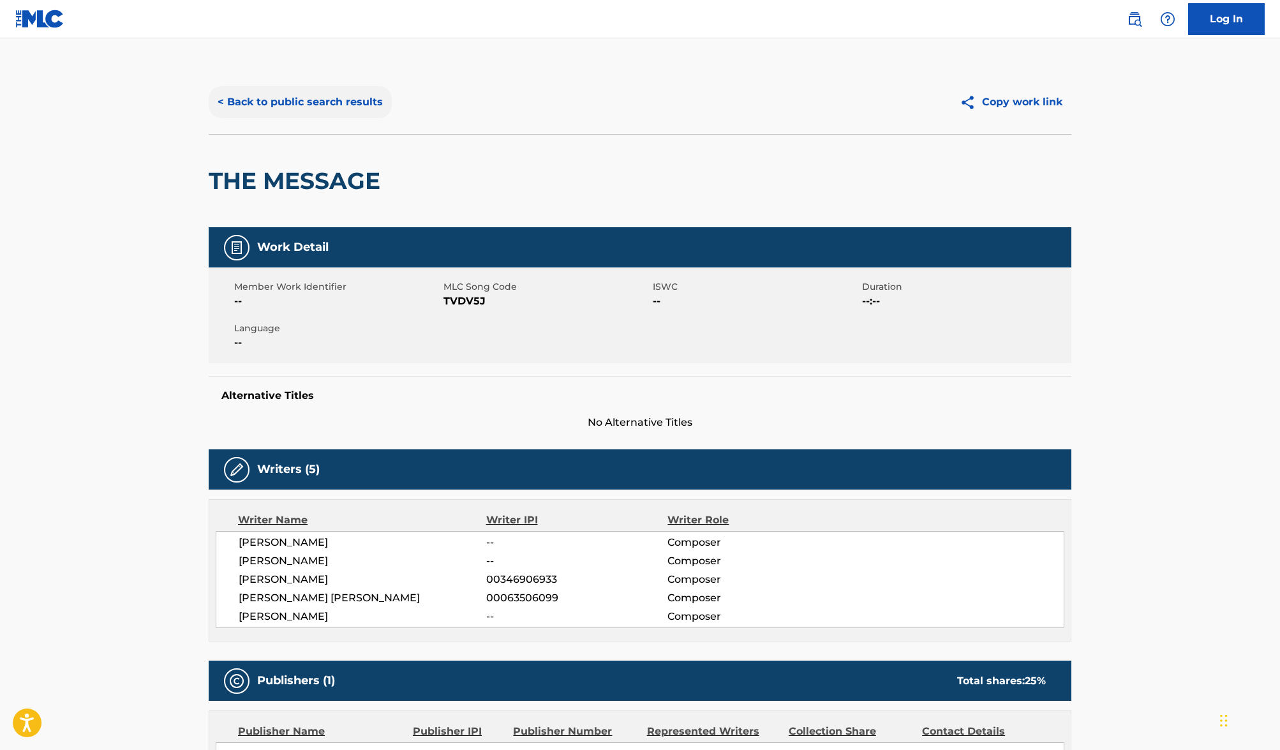
click at [325, 112] on button "< Back to public search results" at bounding box center [300, 102] width 183 height 32
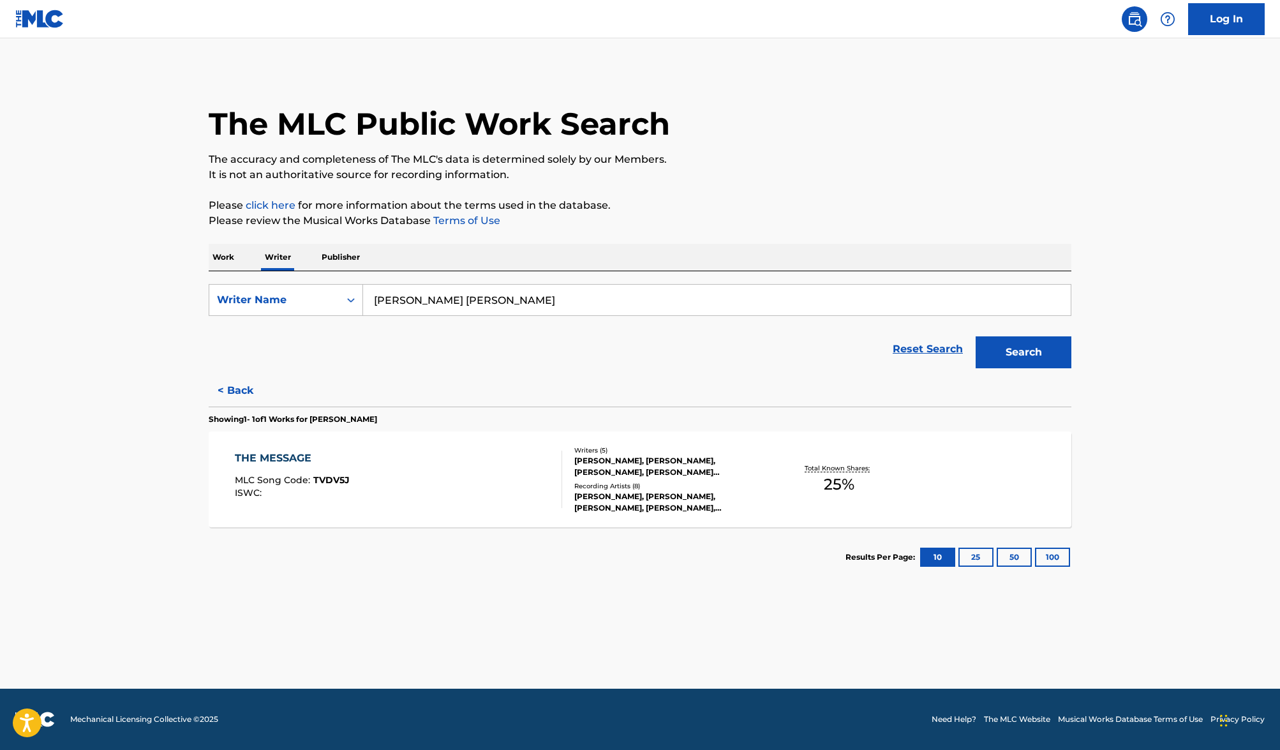
drag, startPoint x: 454, startPoint y: 302, endPoint x: 422, endPoint y: 306, distance: 32.8
click at [331, 299] on div "SearchWithCriteria4f5c01b6-10b1-4bb0-b5c6-e4695342bbb2 Writer Name [PERSON_NAME…" at bounding box center [640, 300] width 863 height 32
paste input "01122234416"
type input "01122234416"
click at [313, 300] on div "Writer Name" at bounding box center [274, 299] width 115 height 15
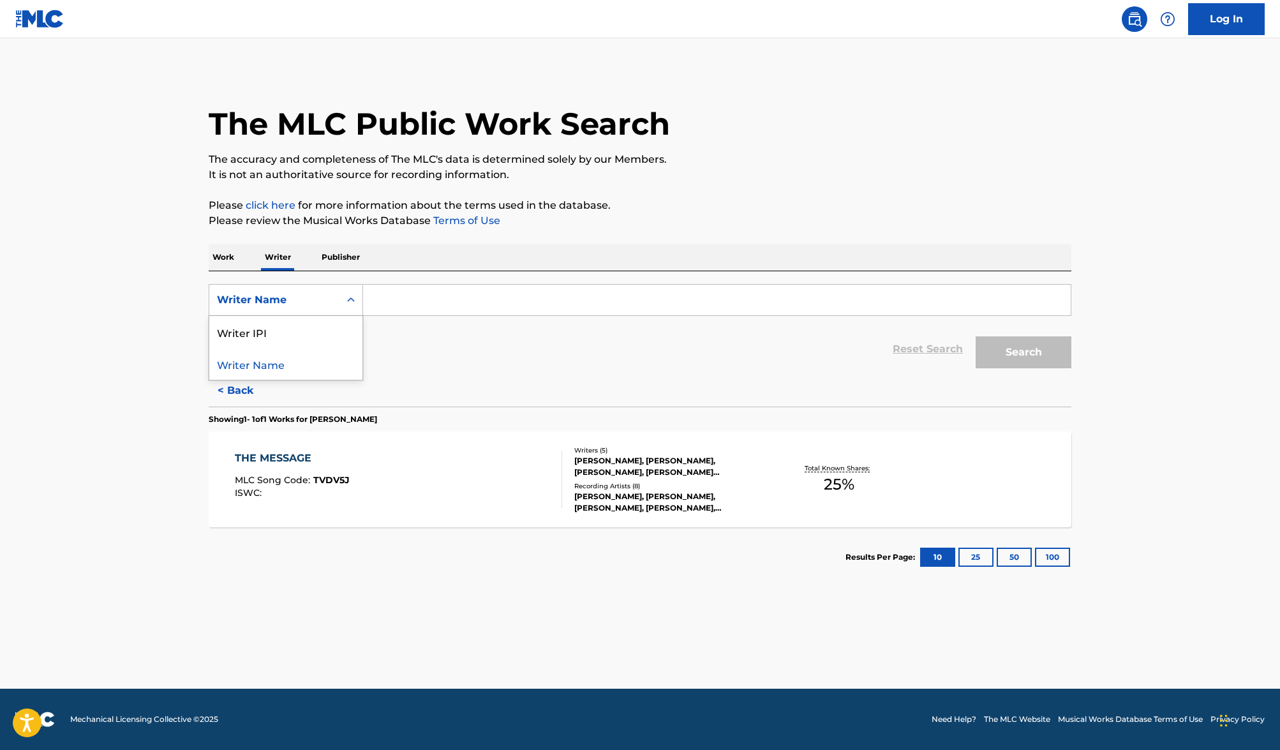
click at [465, 303] on input "Search Form" at bounding box center [717, 300] width 708 height 31
click at [437, 297] on input "Search Form" at bounding box center [717, 300] width 708 height 31
click at [975, 336] on button "Search" at bounding box center [1023, 352] width 96 height 32
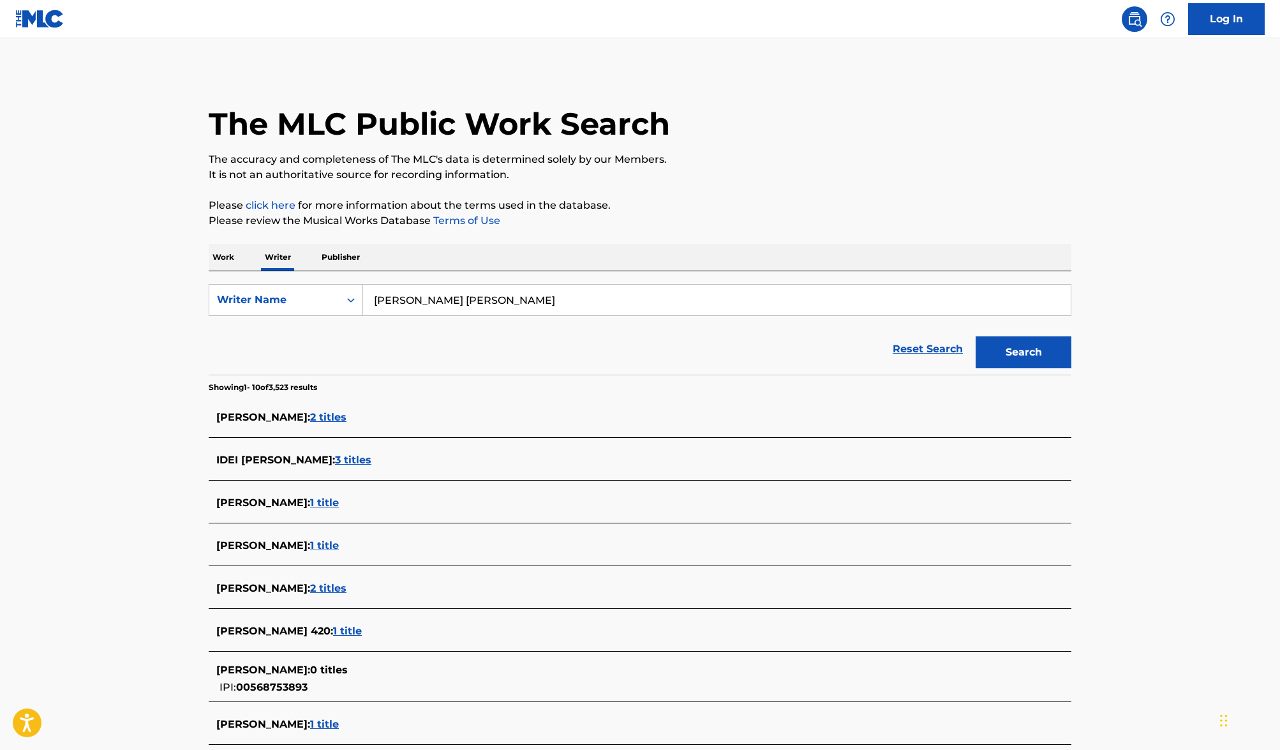
click at [391, 299] on input "[PERSON_NAME] [PERSON_NAME]" at bounding box center [717, 300] width 708 height 31
click at [1016, 351] on button "Search" at bounding box center [1023, 352] width 96 height 32
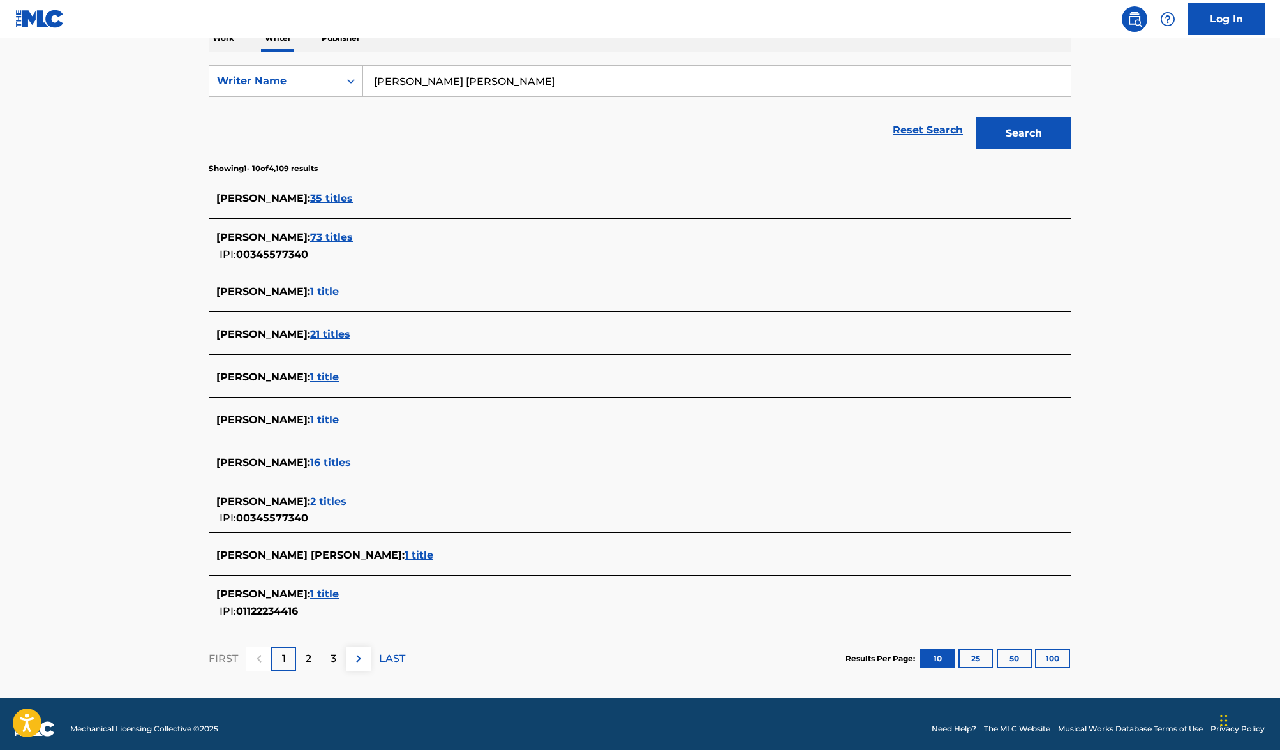
scroll to position [228, 0]
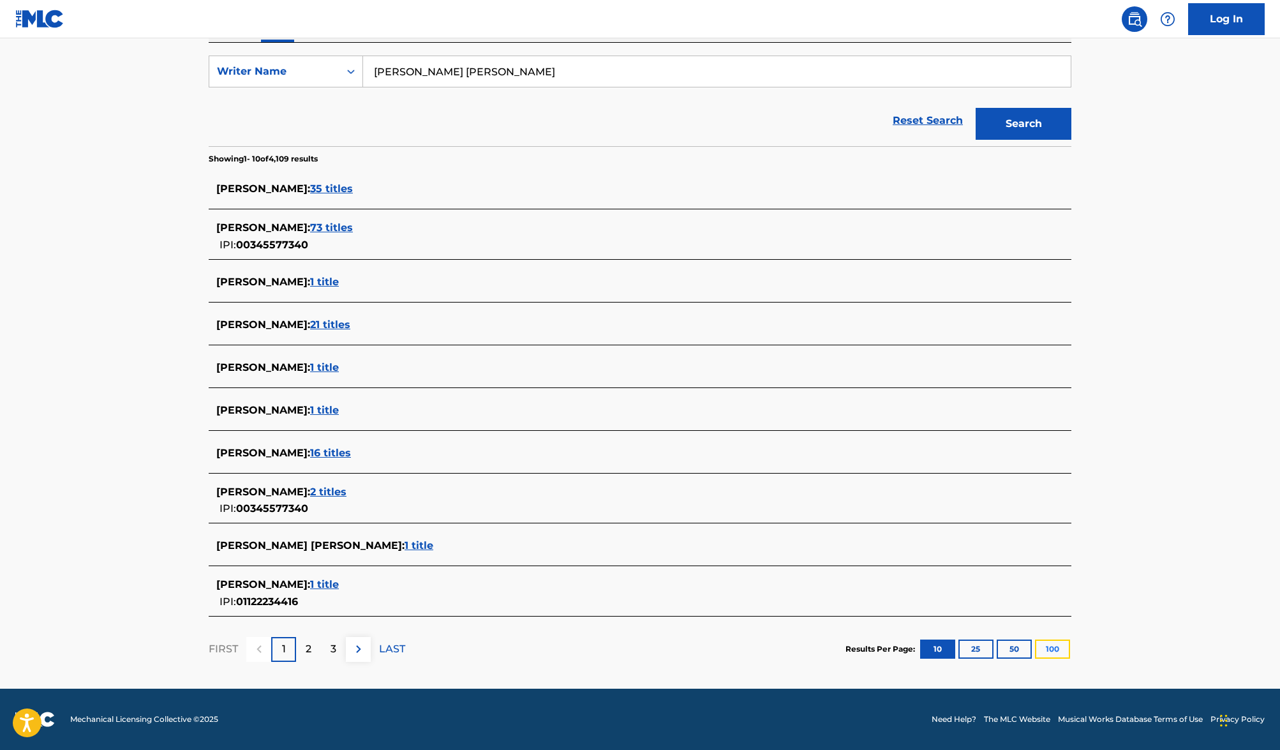
click at [1053, 651] on button "100" at bounding box center [1052, 648] width 35 height 19
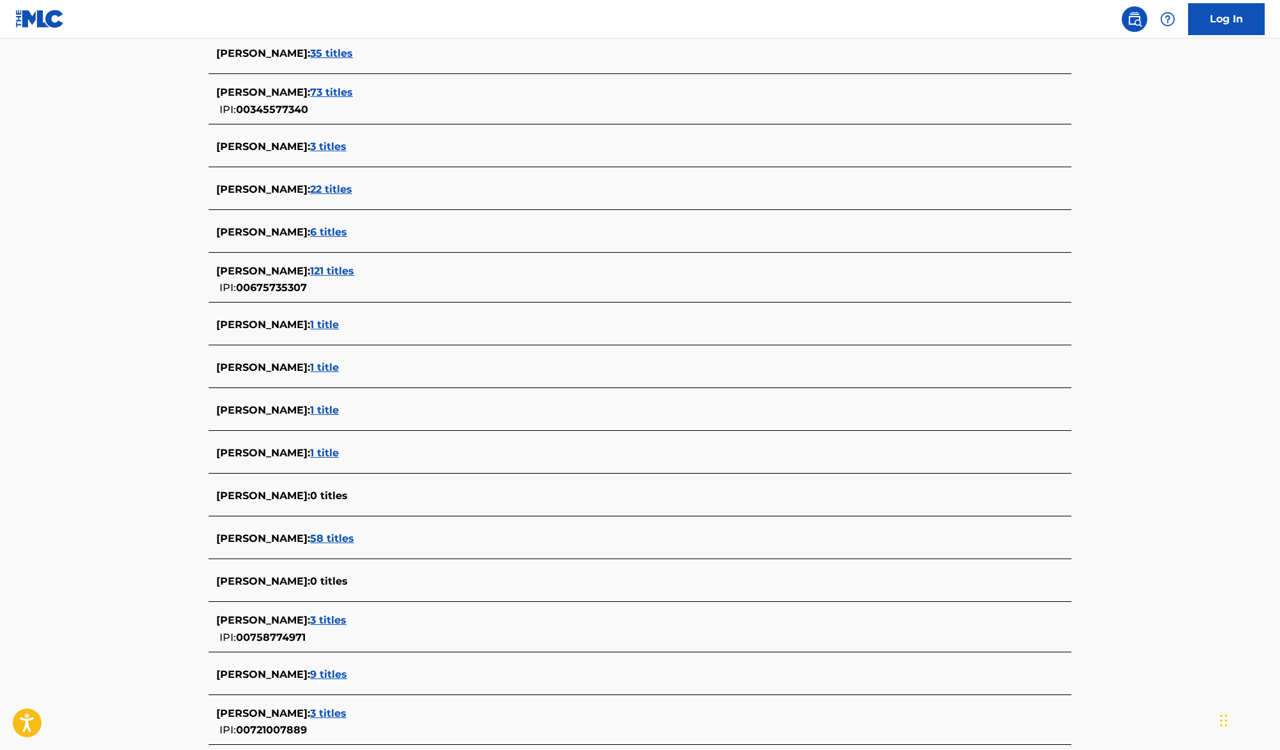
scroll to position [48, 0]
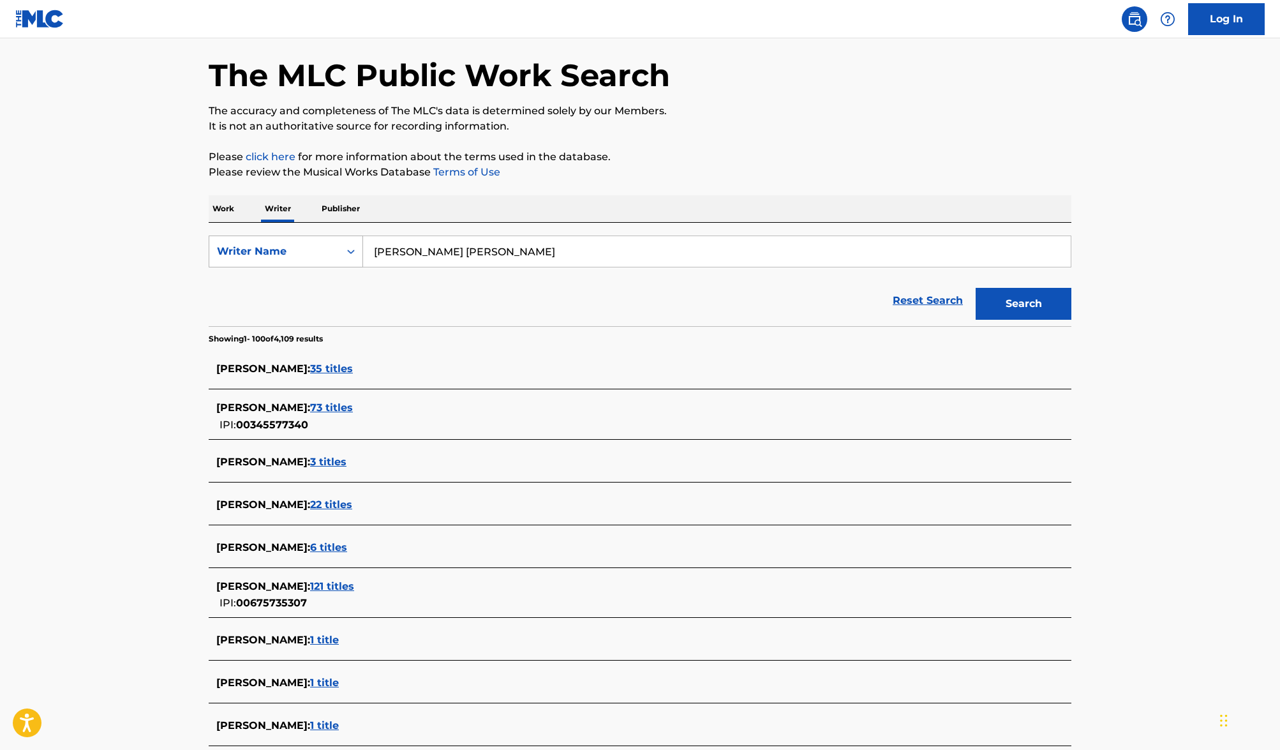
drag, startPoint x: 464, startPoint y: 253, endPoint x: 335, endPoint y: 252, distance: 129.5
click at [336, 252] on div "SearchWithCriteria4f5c01b6-10b1-4bb0-b5c6-e4695342bbb2 Writer Name [PERSON_NAME…" at bounding box center [640, 251] width 863 height 32
drag, startPoint x: 593, startPoint y: 241, endPoint x: 582, endPoint y: 242, distance: 11.0
click at [593, 241] on input "[PERSON_NAME] [PERSON_NAME]" at bounding box center [717, 251] width 708 height 31
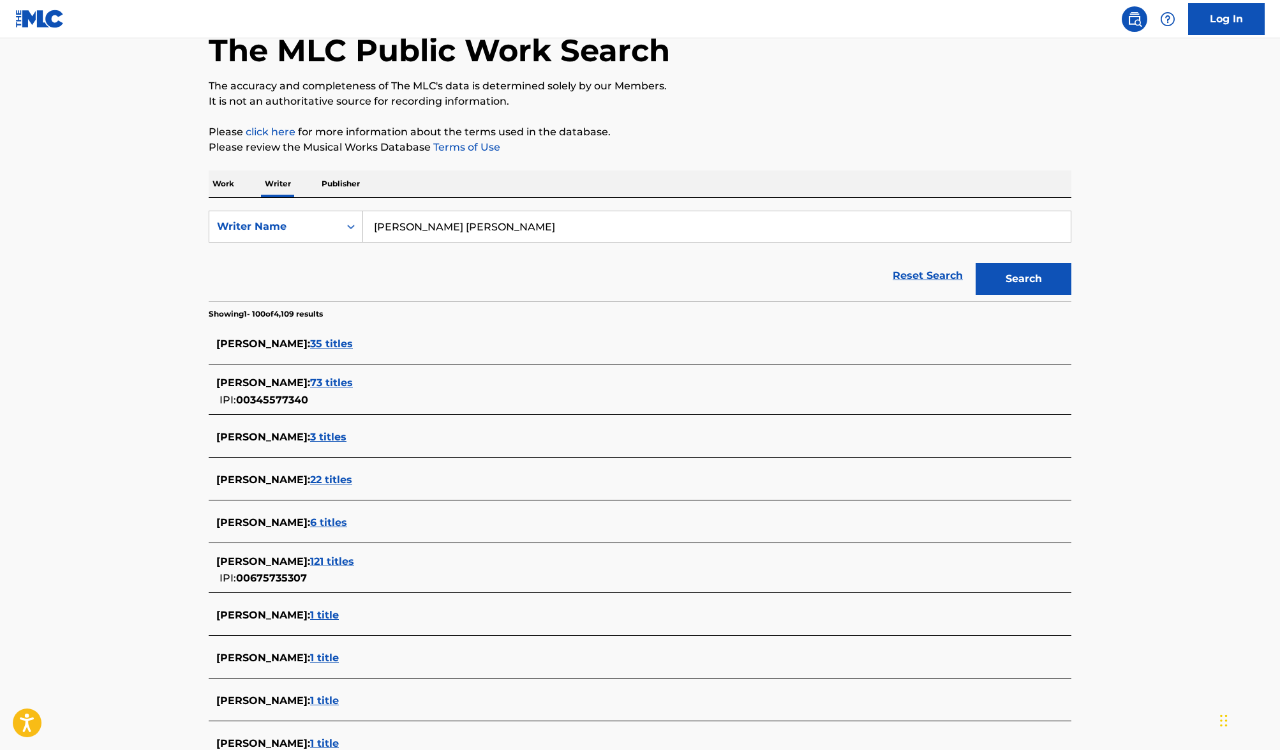
scroll to position [0, 0]
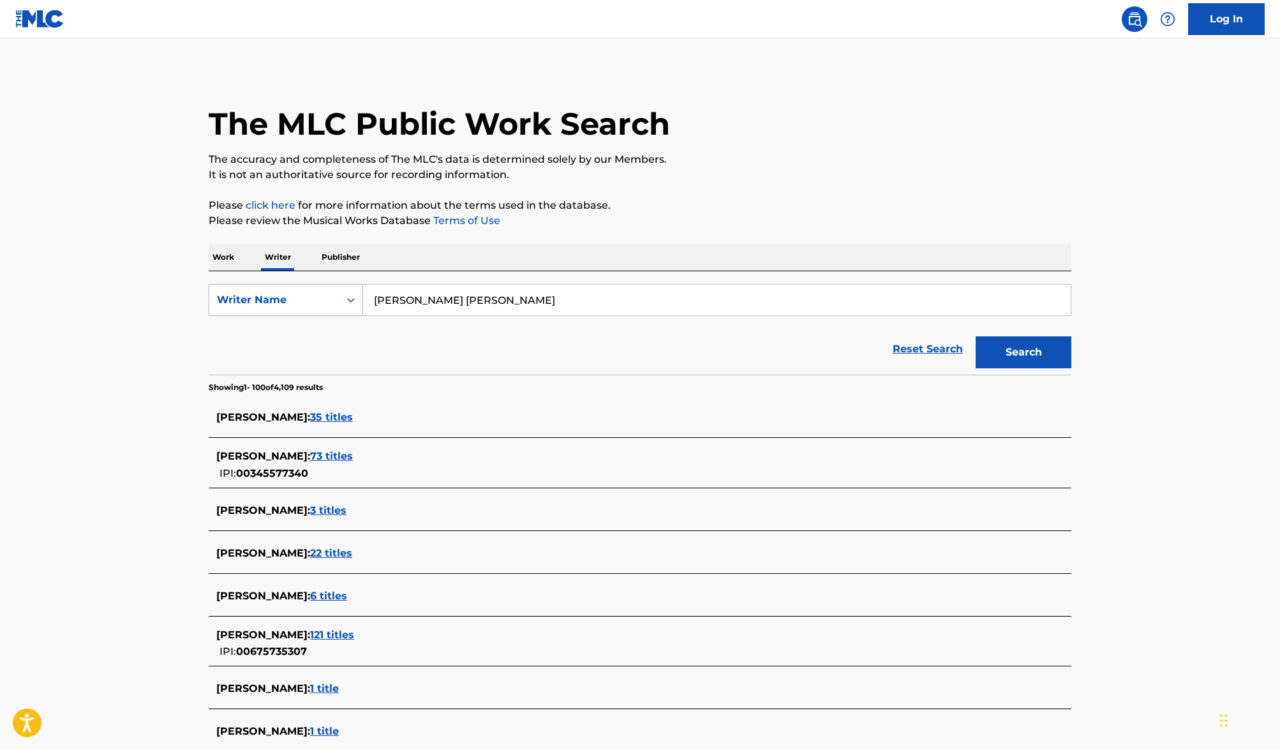
drag, startPoint x: 501, startPoint y: 305, endPoint x: 317, endPoint y: 298, distance: 184.5
click at [315, 297] on div "SearchWithCriteria4f5c01b6-10b1-4bb0-b5c6-e4695342bbb2 Writer Name [PERSON_NAME…" at bounding box center [640, 300] width 863 height 32
paste input "KASSGOCRAZY"
type input "KASSGOCRAZY"
click at [1037, 339] on button "Search" at bounding box center [1023, 352] width 96 height 32
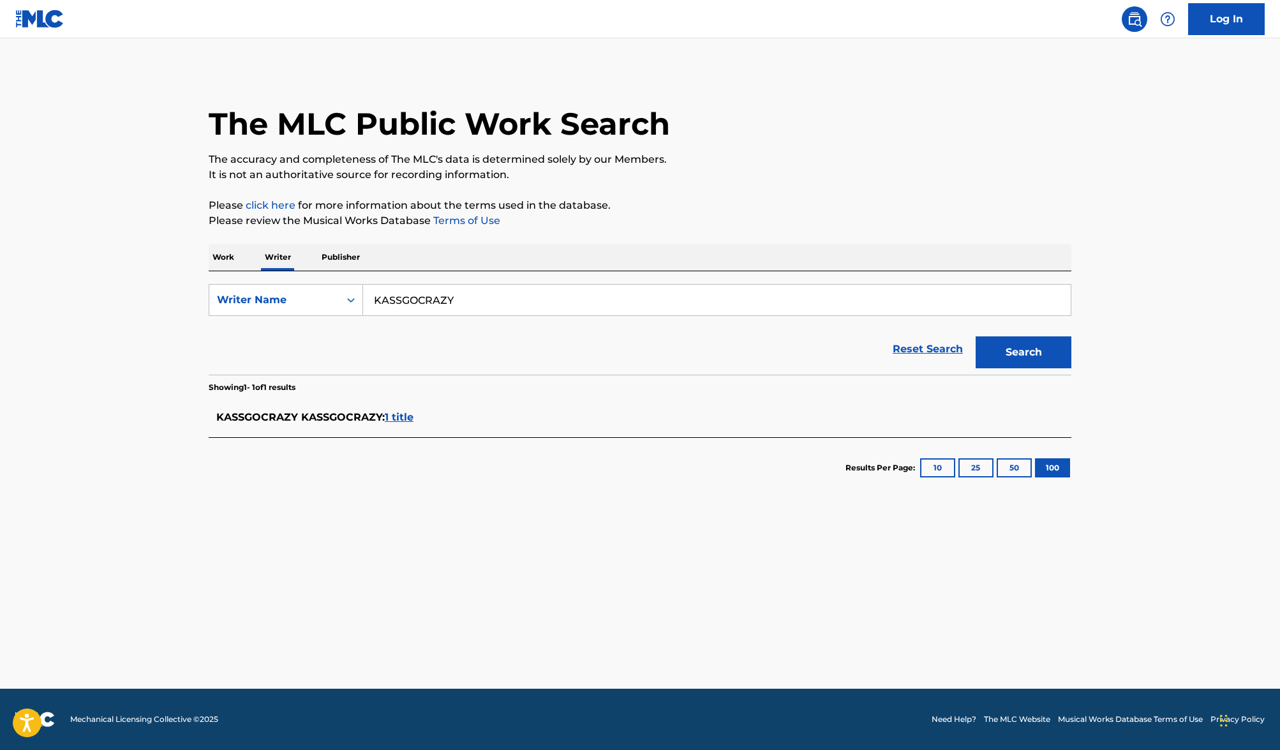
click at [393, 420] on span "1 title" at bounding box center [399, 417] width 29 height 12
